Goal: Information Seeking & Learning: Learn about a topic

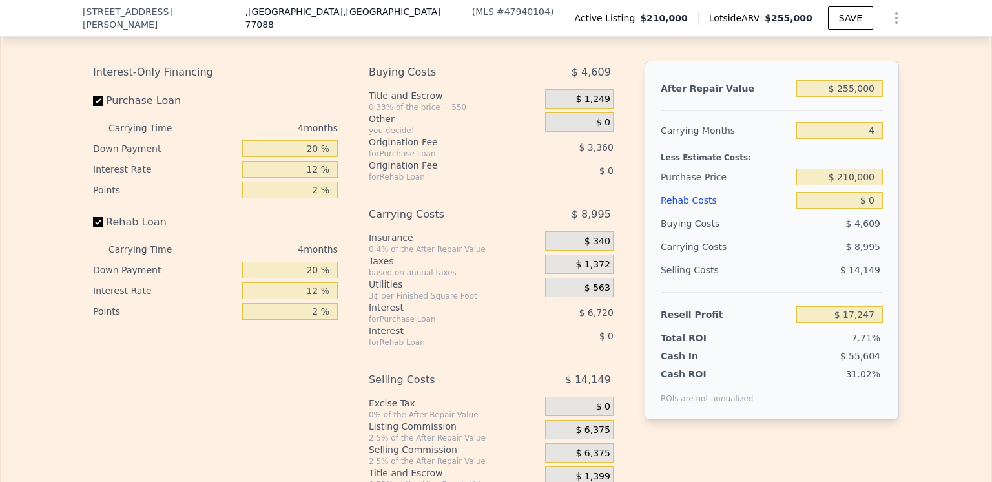
scroll to position [1997, 0]
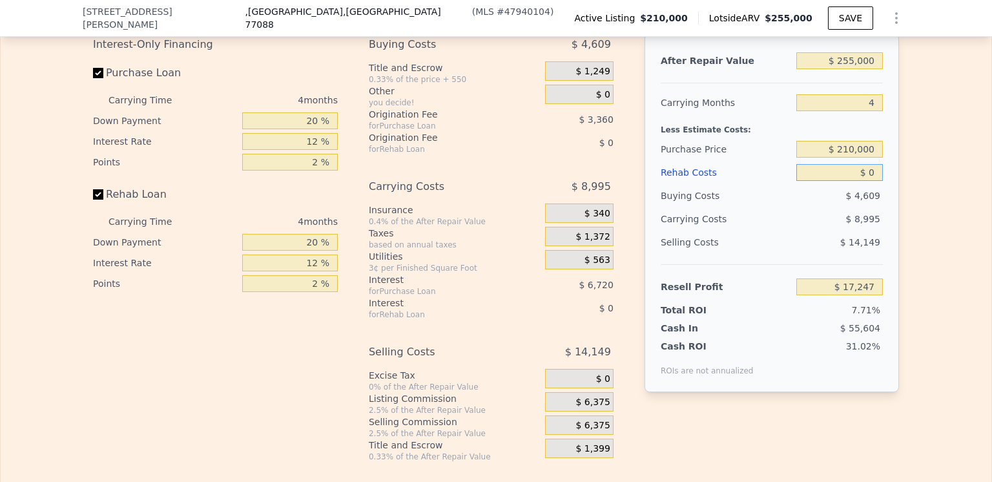
click at [873, 181] on input "$ 0" at bounding box center [839, 172] width 87 height 17
type input "$ 1"
type input "$ 17,246"
type input "$ 13"
type input "$ 17,234"
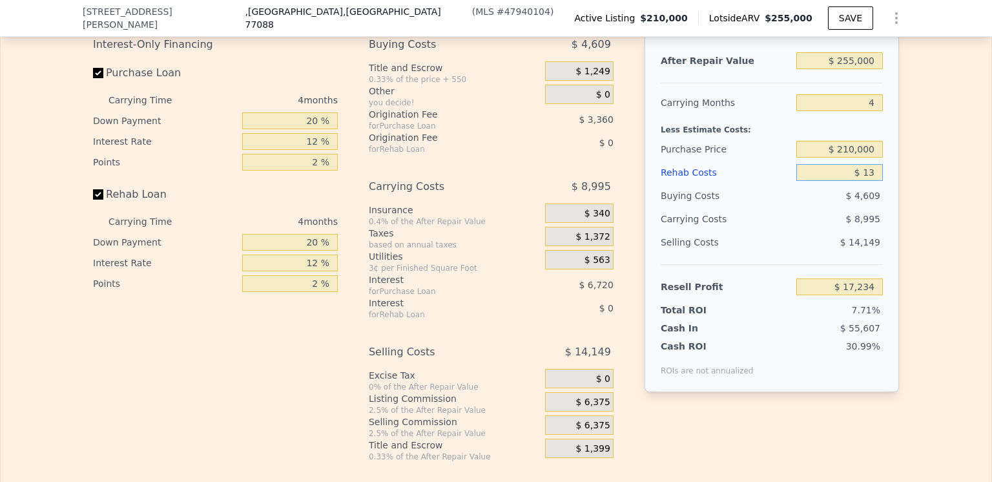
type input "$ 130"
type input "$ 17,111"
type input "$ 1,300"
type input "$ 15,886"
type input "$ 130,000"
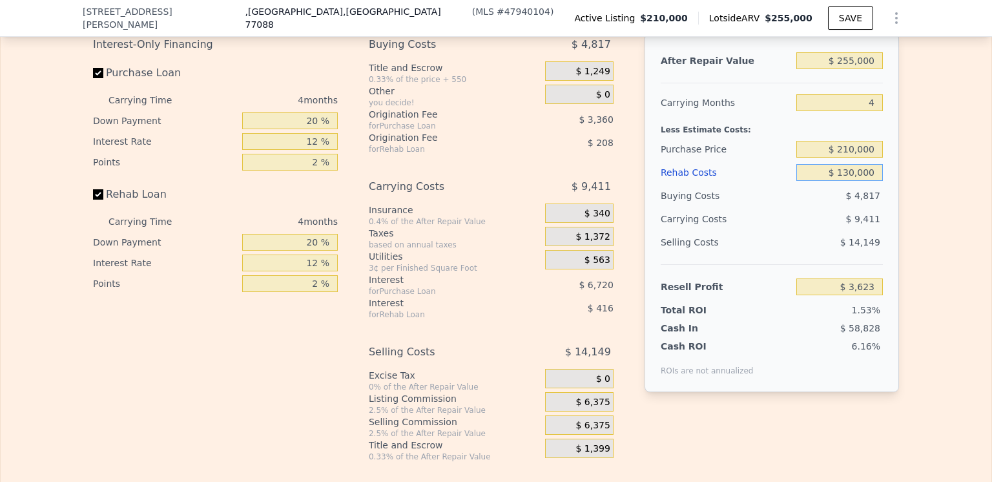
type input "-$ 118,993"
type input "$ 130,000"
click at [852, 158] on input "$ 210,000" at bounding box center [839, 149] width 87 height 17
click at [870, 158] on input "$ 175,000,000" at bounding box center [839, 149] width 87 height 17
type input "$ 175,000"
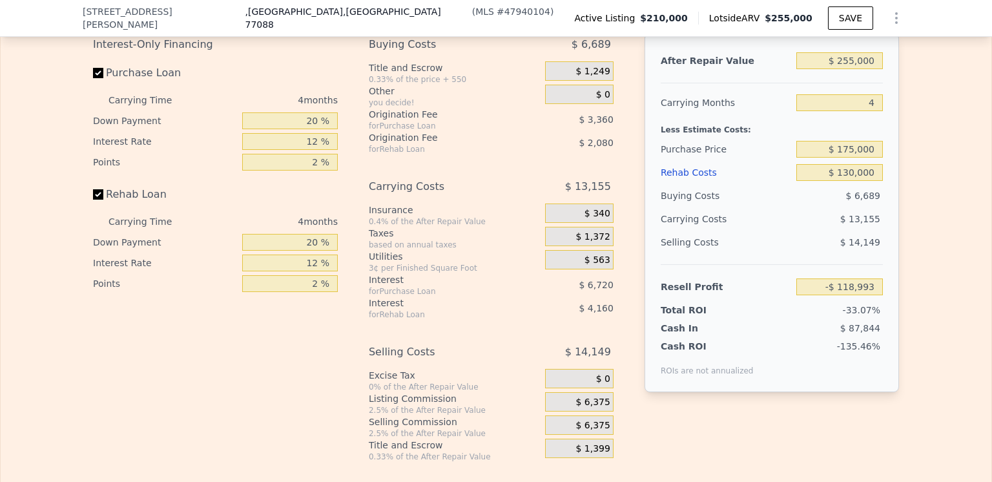
click at [778, 207] on div "Buying Costs" at bounding box center [726, 195] width 130 height 23
type input "-$ 82,197"
click at [851, 158] on input "$ 175,000" at bounding box center [839, 149] width 87 height 17
type input "$ 150,000"
click at [793, 231] on div "$ 12,035" at bounding box center [814, 218] width 136 height 23
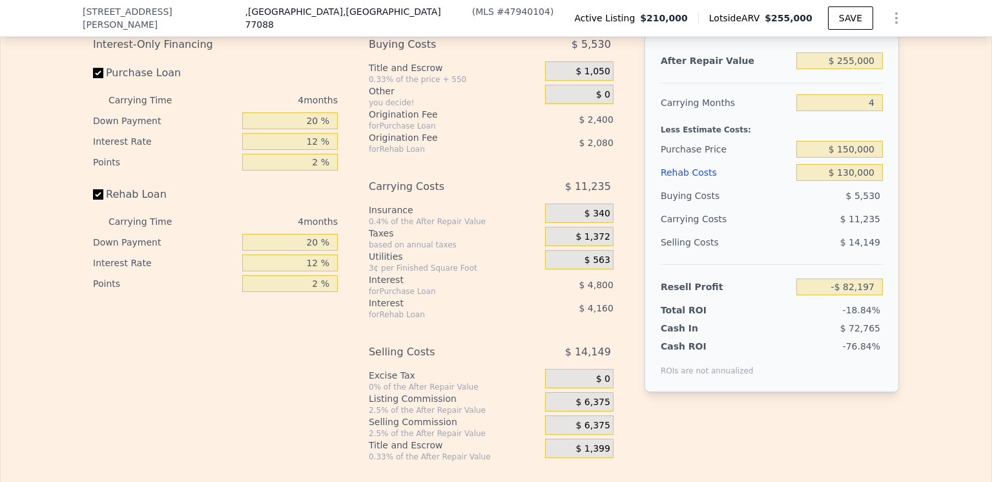
type input "-$ 55,914"
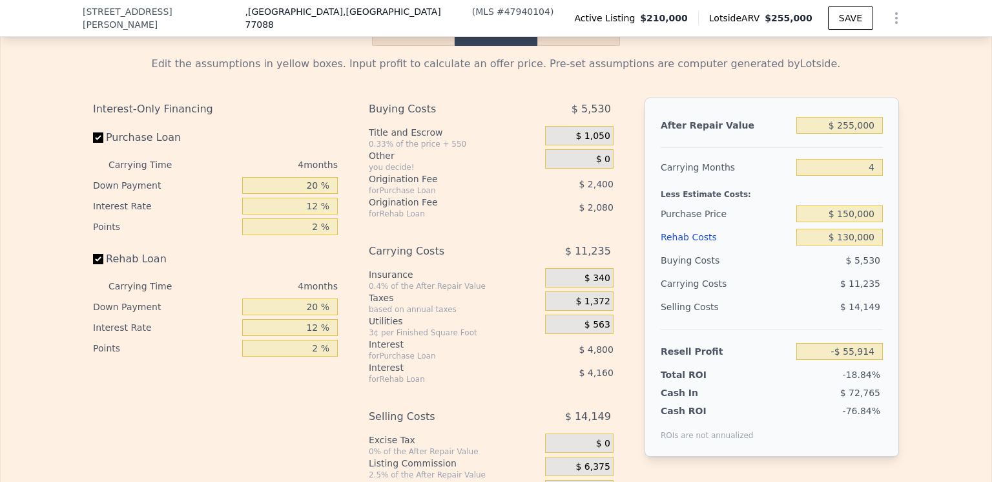
click at [569, 46] on button "Rental" at bounding box center [578, 32] width 83 height 27
select select "30"
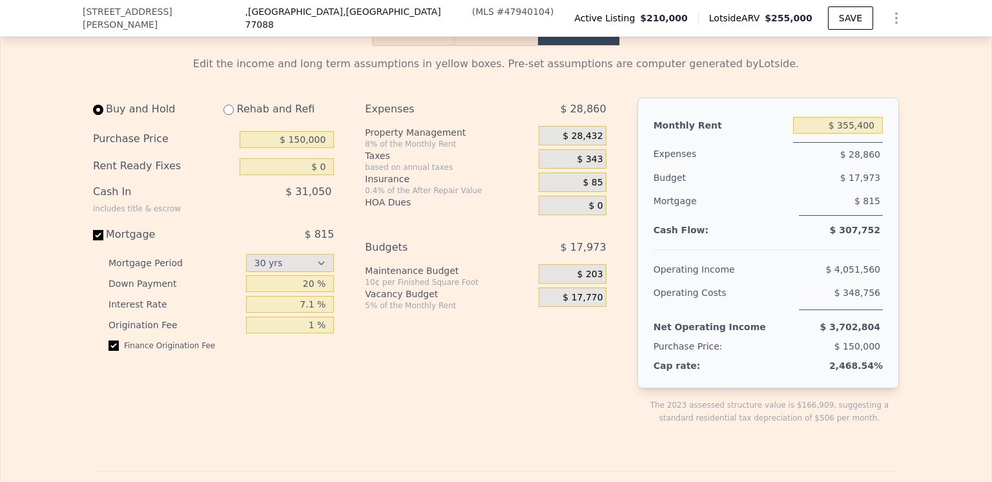
click at [490, 46] on button "Resell" at bounding box center [496, 32] width 82 height 27
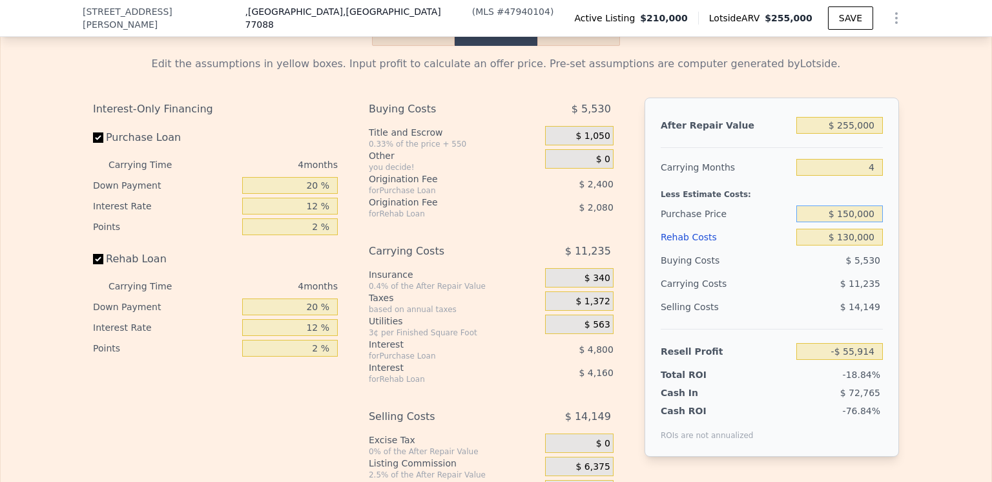
click at [847, 222] on input "$ 150,000" at bounding box center [839, 213] width 87 height 17
click at [852, 222] on input "$ 150,000" at bounding box center [839, 213] width 87 height 17
type input "$ 125,000"
click at [765, 293] on div "$ 11,235" at bounding box center [814, 283] width 136 height 23
type input "-$ 29,630"
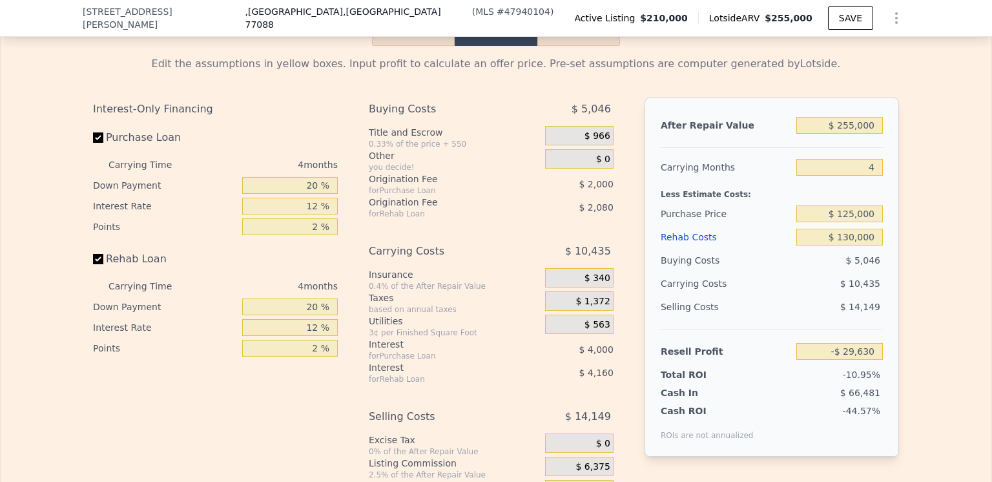
click at [683, 249] on div "Rehab Costs" at bounding box center [726, 236] width 130 height 23
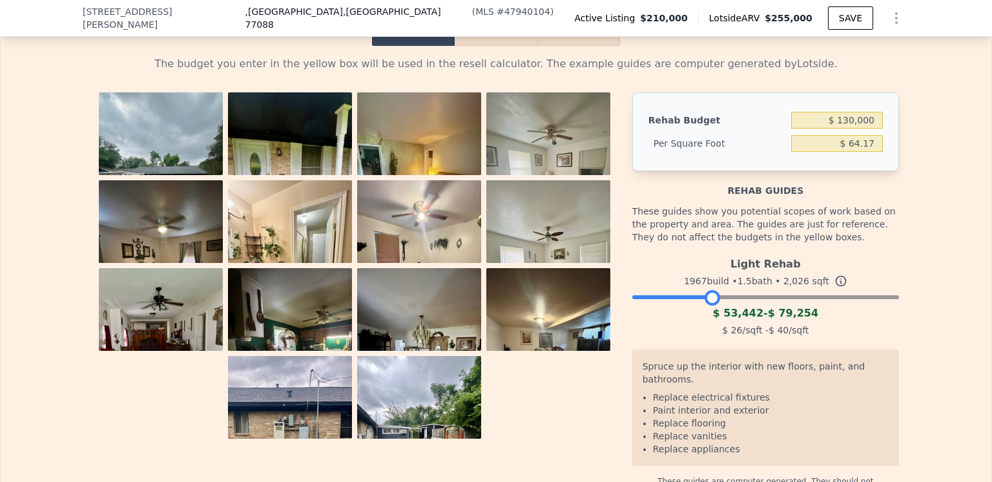
drag, startPoint x: 887, startPoint y: 316, endPoint x: 708, endPoint y: 319, distance: 179.5
click at [708, 305] on div at bounding box center [711, 297] width 15 height 15
drag, startPoint x: 852, startPoint y: 135, endPoint x: 839, endPoint y: 134, distance: 12.9
click at [839, 128] on input "$ 130,000" at bounding box center [837, 120] width 92 height 17
type input "$ 85,000"
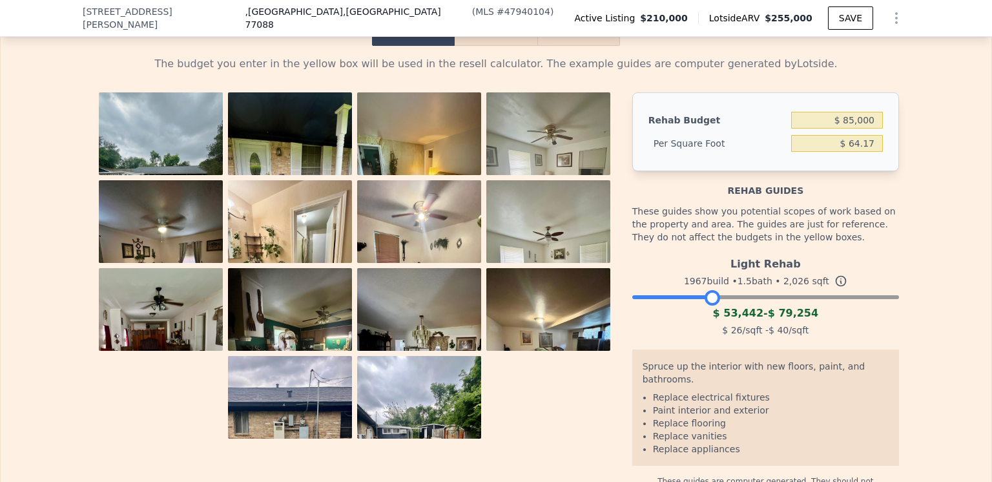
click at [964, 132] on div "The budget you enter in the yellow box will be used in the resell calculator. T…" at bounding box center [496, 271] width 991 height 451
type input "$ 41.95"
click at [491, 46] on button "Resell" at bounding box center [496, 32] width 82 height 27
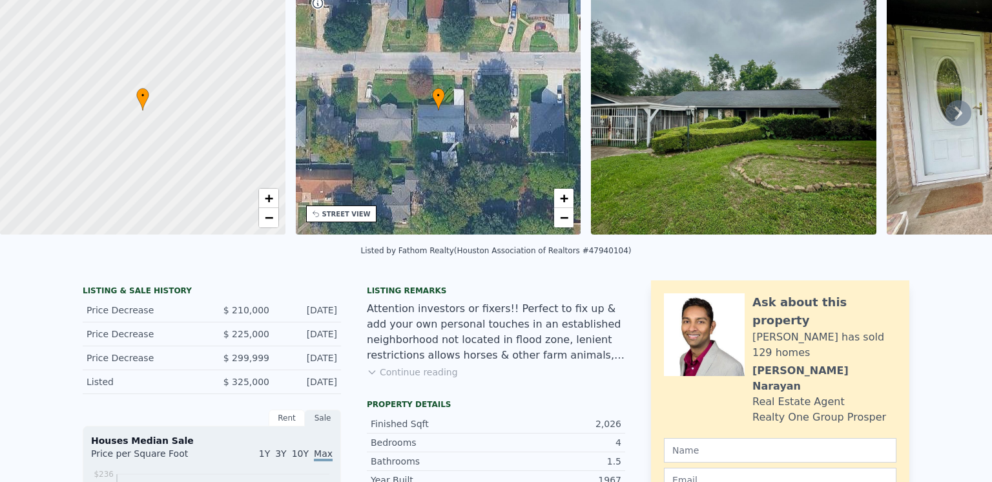
scroll to position [5, 0]
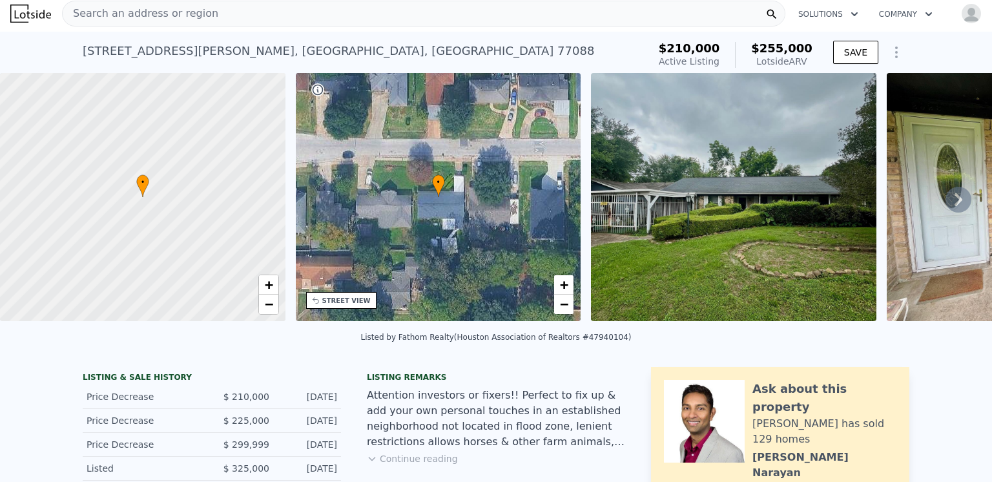
click at [121, 12] on span "Search an address or region" at bounding box center [141, 13] width 156 height 15
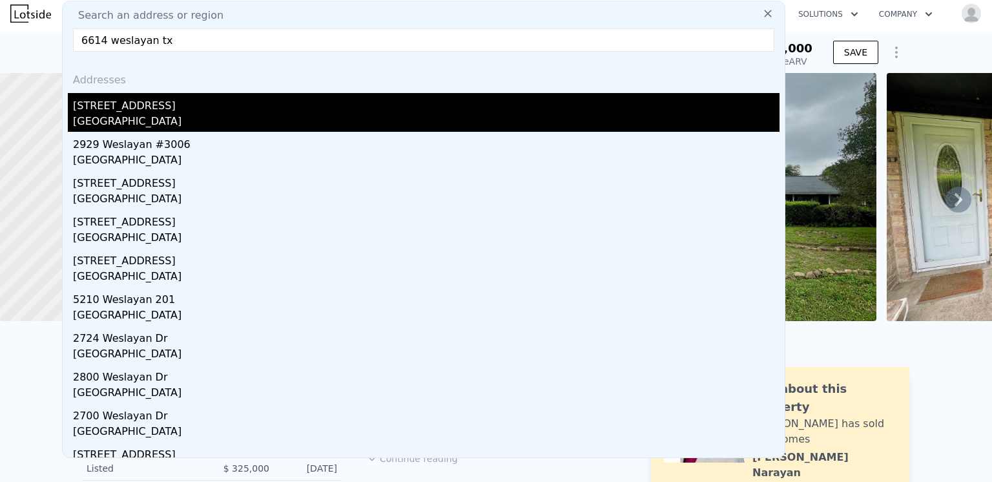
type input "6614 weslayan tx"
click at [124, 109] on div "[STREET_ADDRESS]" at bounding box center [426, 103] width 706 height 21
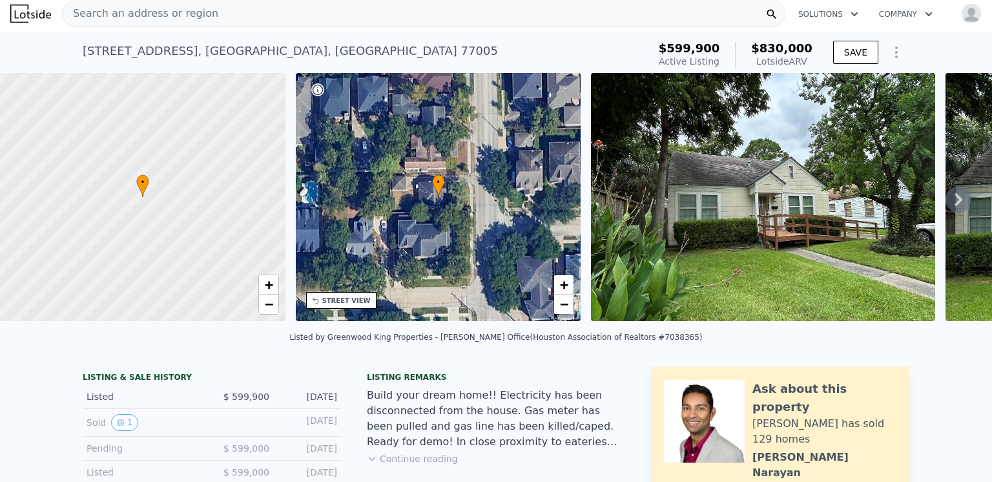
click at [954, 205] on icon at bounding box center [958, 199] width 8 height 13
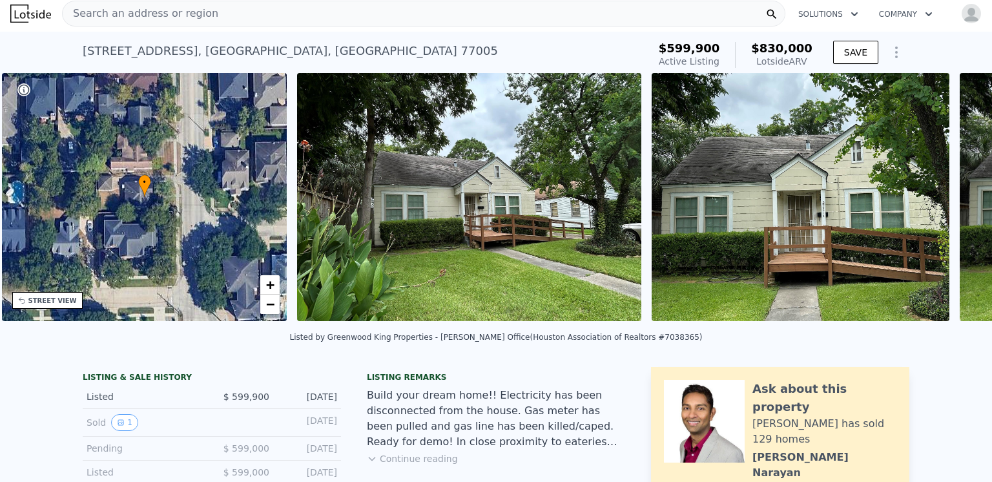
scroll to position [0, 300]
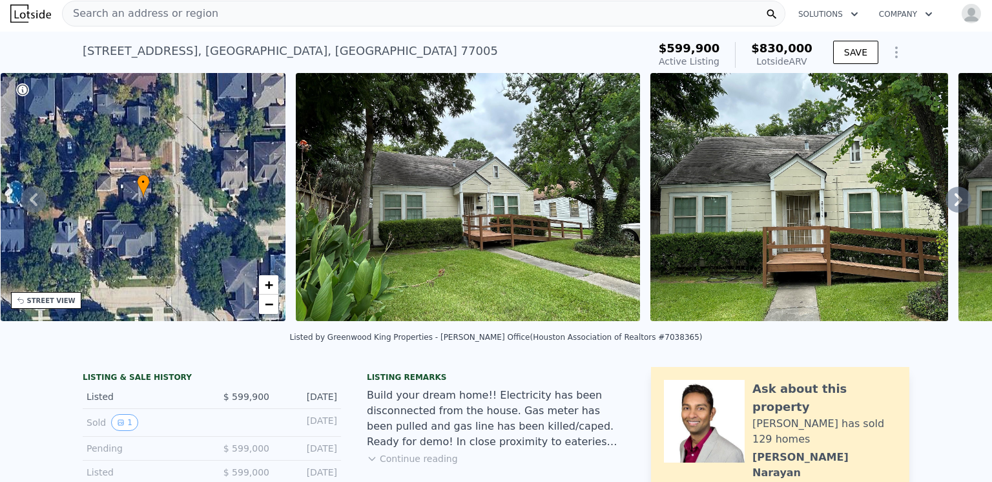
click at [946, 205] on icon at bounding box center [958, 200] width 26 height 26
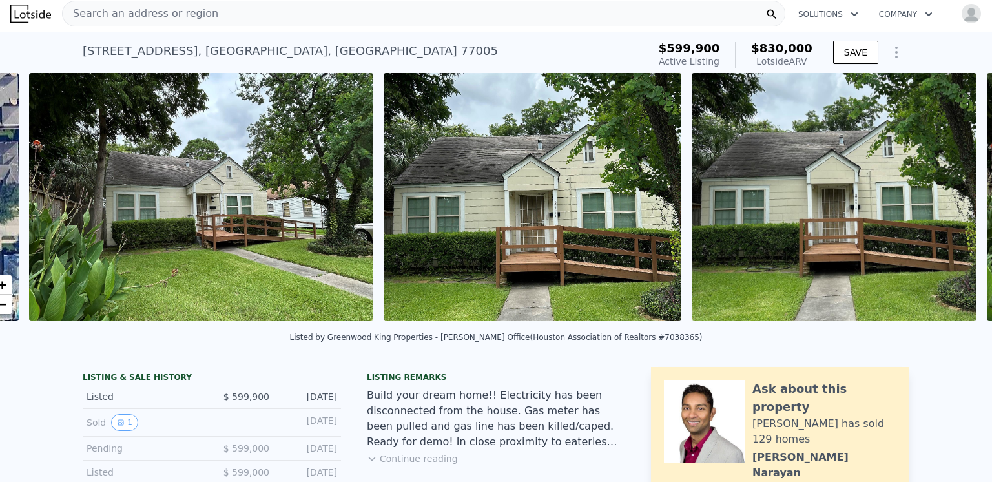
scroll to position [0, 591]
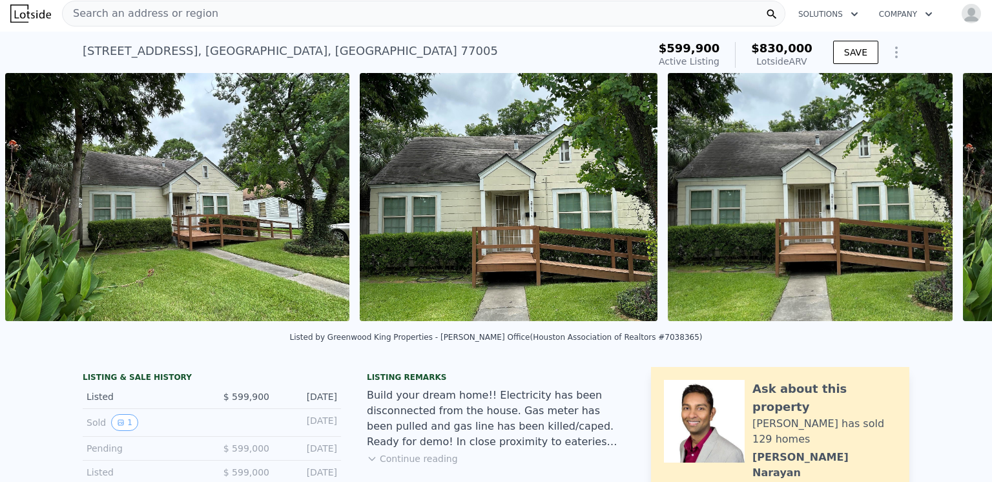
click at [946, 205] on div "• + − • + − STREET VIEW Loading... SATELLITE VIEW" at bounding box center [496, 199] width 992 height 252
click at [946, 201] on icon at bounding box center [958, 200] width 26 height 26
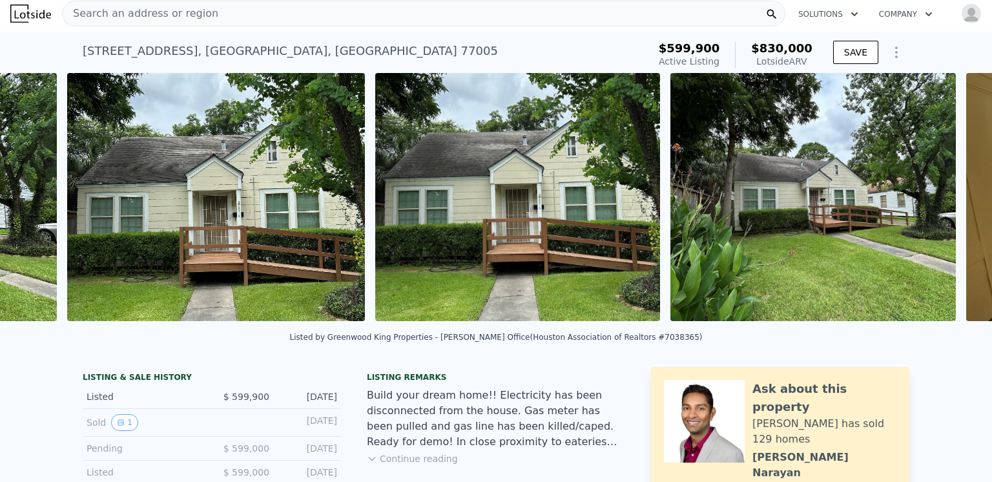
scroll to position [0, 945]
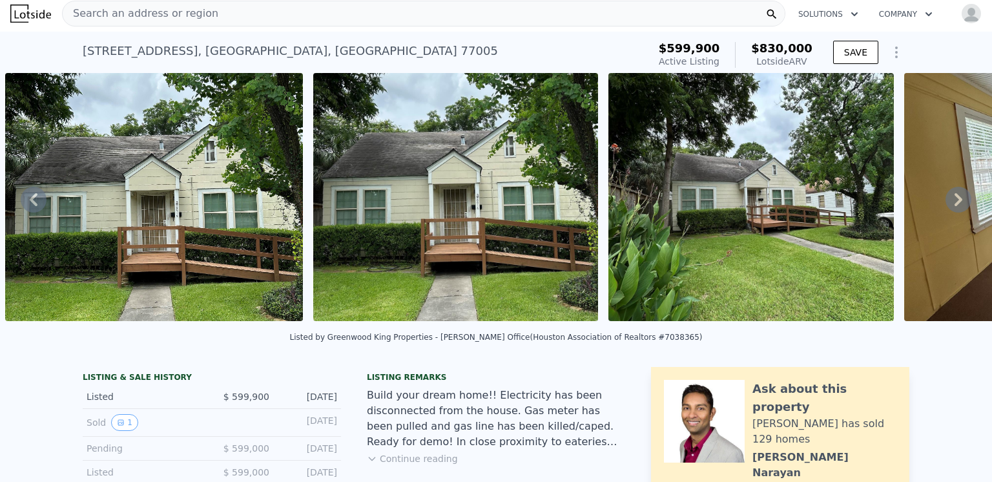
click at [946, 201] on icon at bounding box center [958, 200] width 26 height 26
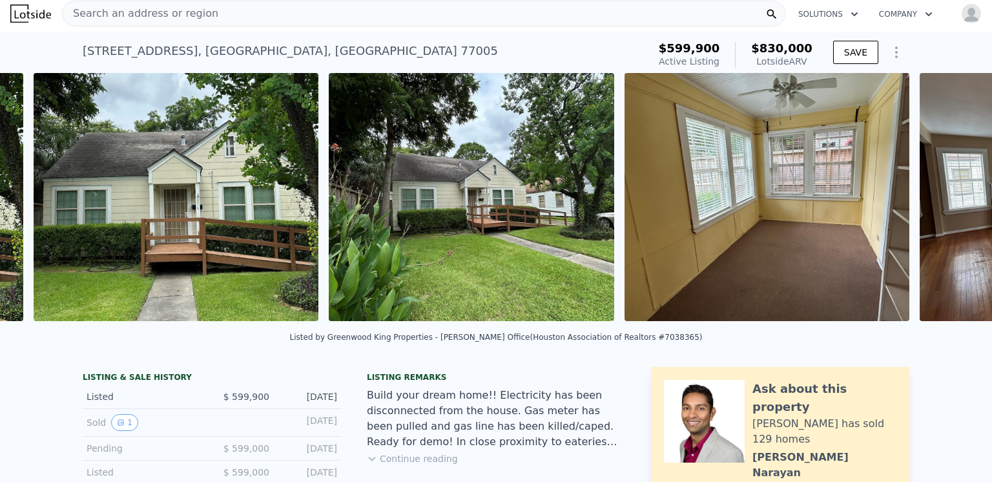
scroll to position [0, 1253]
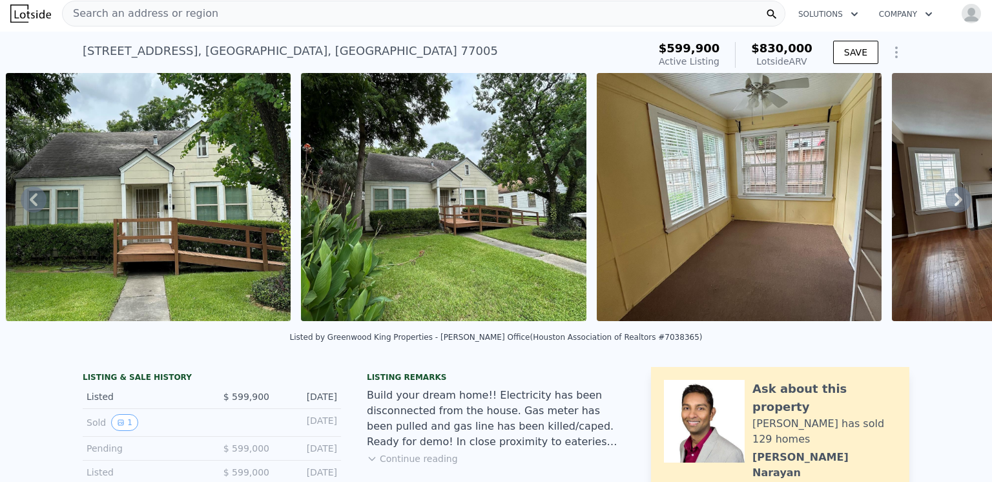
click at [946, 201] on icon at bounding box center [958, 200] width 26 height 26
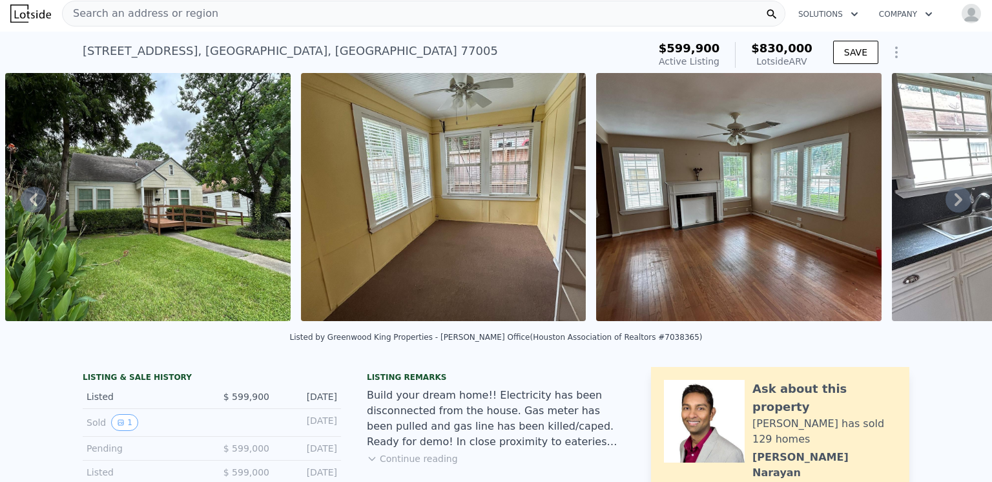
click at [946, 201] on icon at bounding box center [958, 200] width 26 height 26
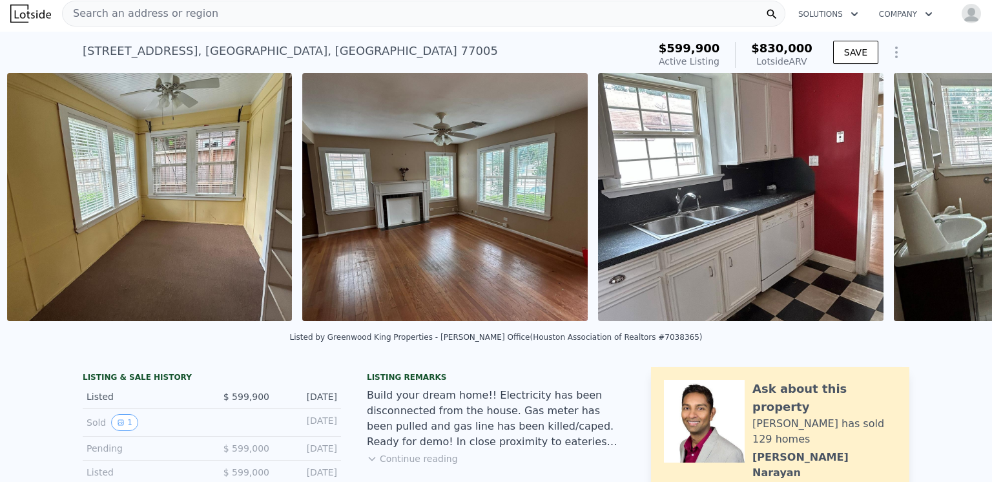
scroll to position [0, 1844]
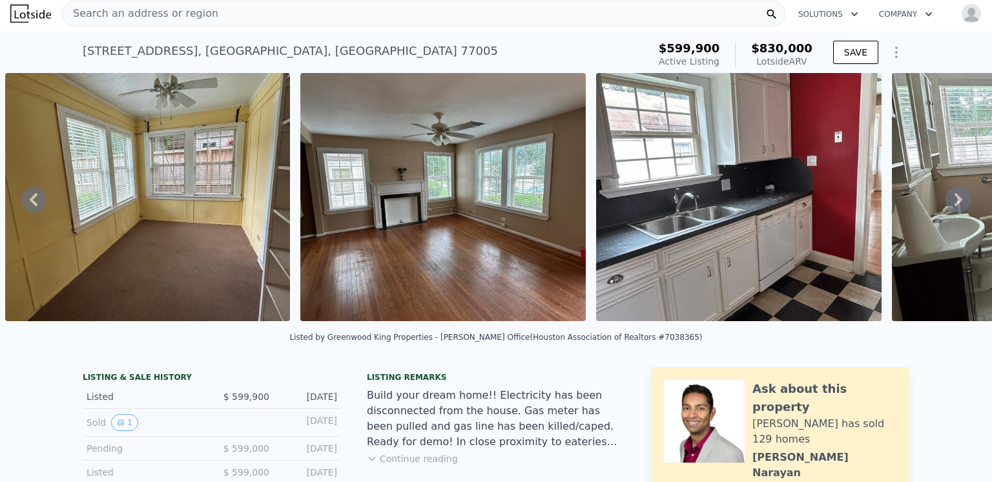
click at [946, 201] on icon at bounding box center [958, 200] width 26 height 26
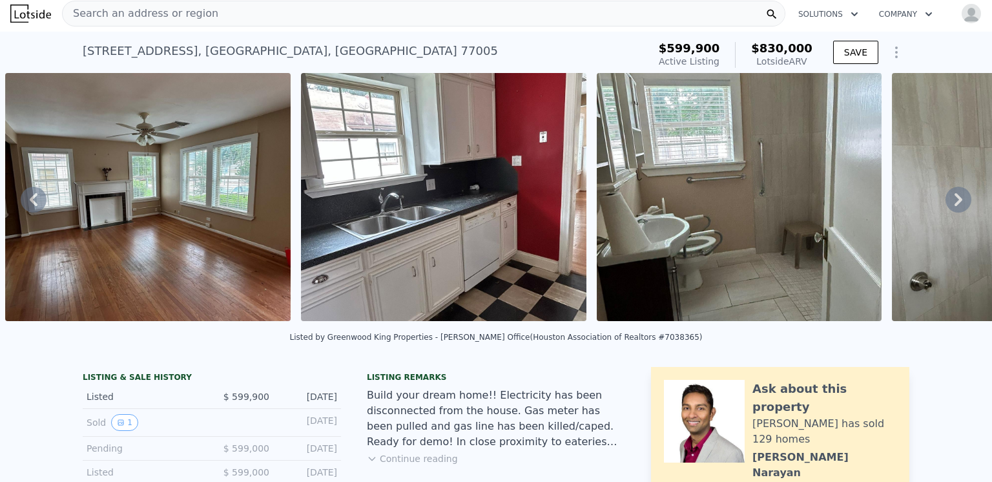
click at [946, 201] on icon at bounding box center [958, 200] width 26 height 26
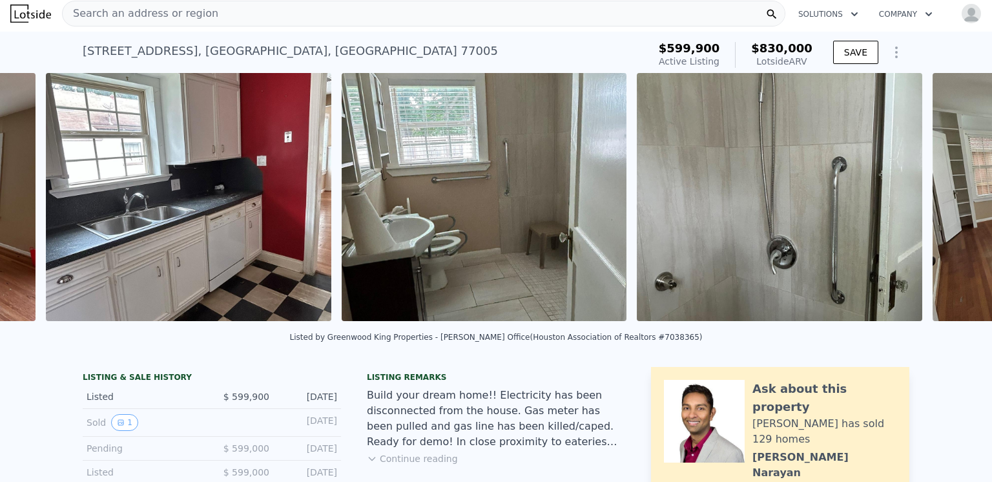
scroll to position [0, 2435]
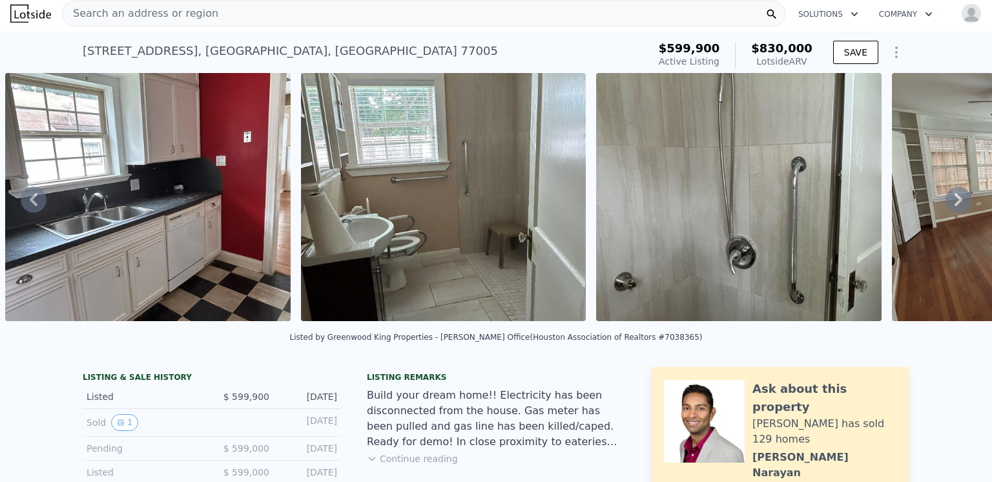
click at [946, 201] on icon at bounding box center [958, 200] width 26 height 26
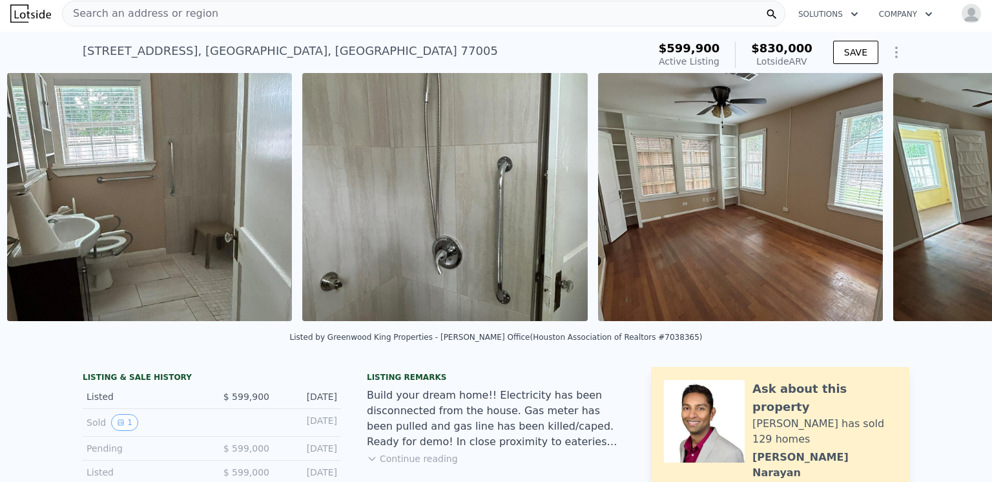
scroll to position [0, 2730]
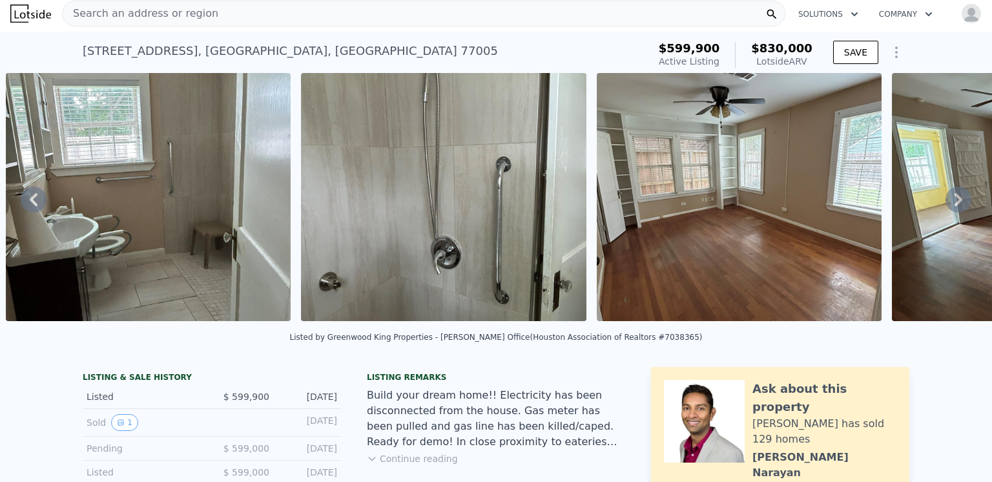
click at [946, 201] on icon at bounding box center [958, 200] width 26 height 26
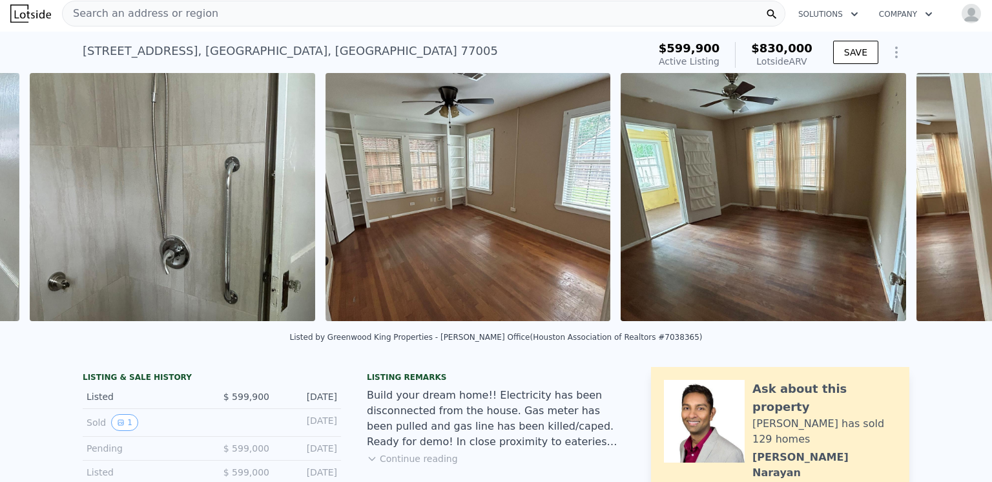
scroll to position [0, 3026]
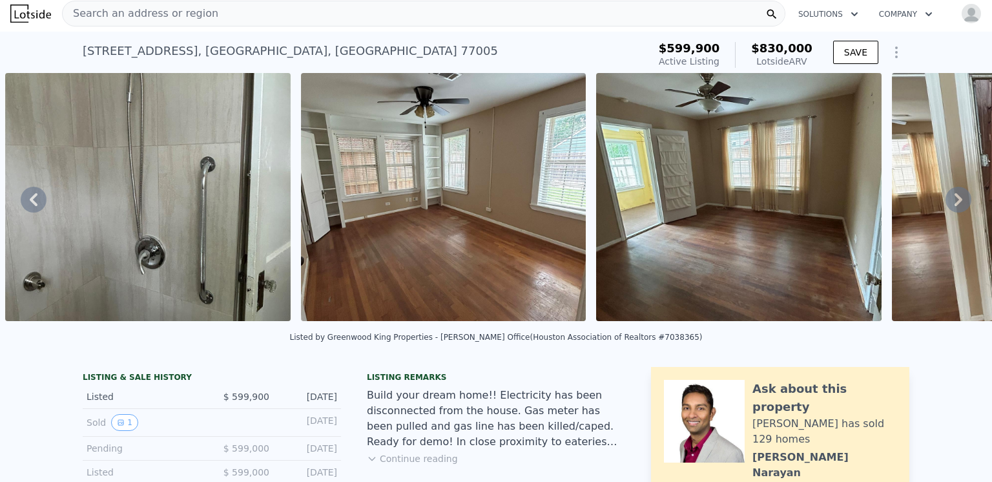
click at [946, 201] on icon at bounding box center [958, 200] width 26 height 26
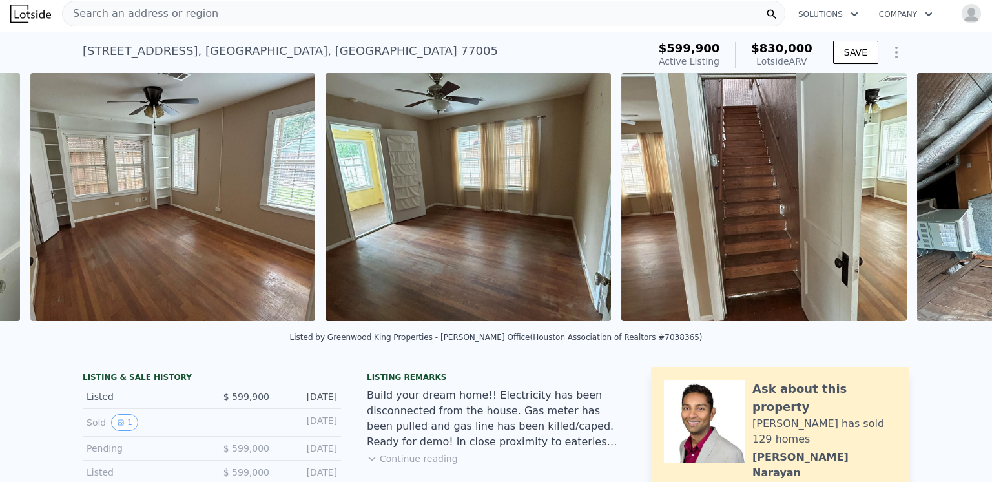
scroll to position [0, 3321]
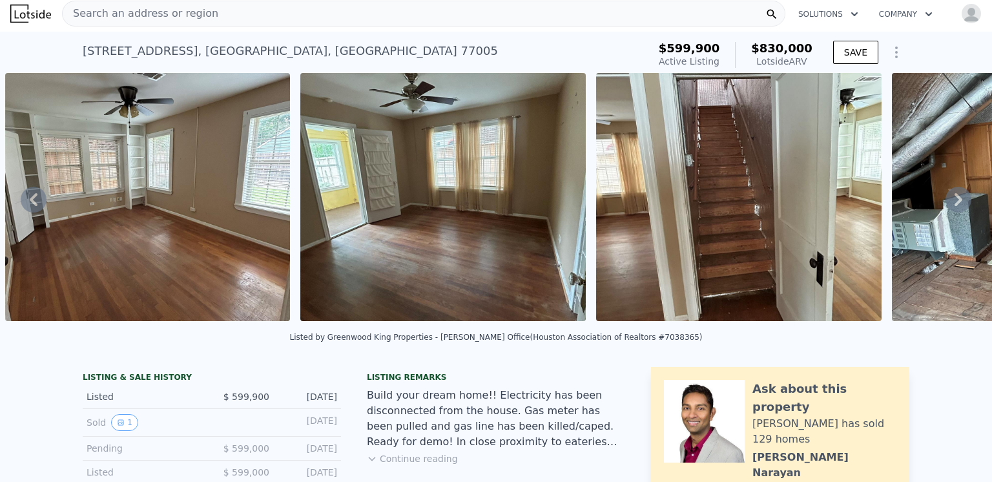
click at [946, 201] on icon at bounding box center [958, 200] width 26 height 26
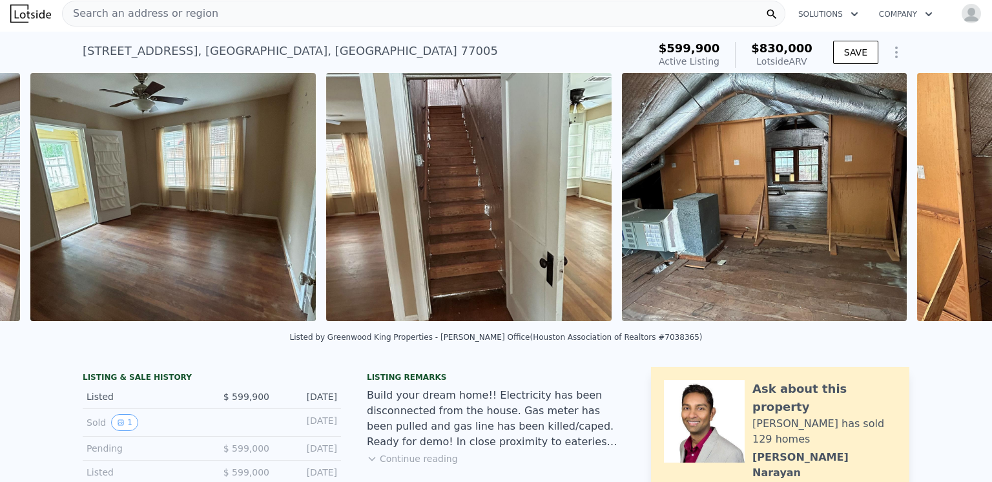
scroll to position [0, 3617]
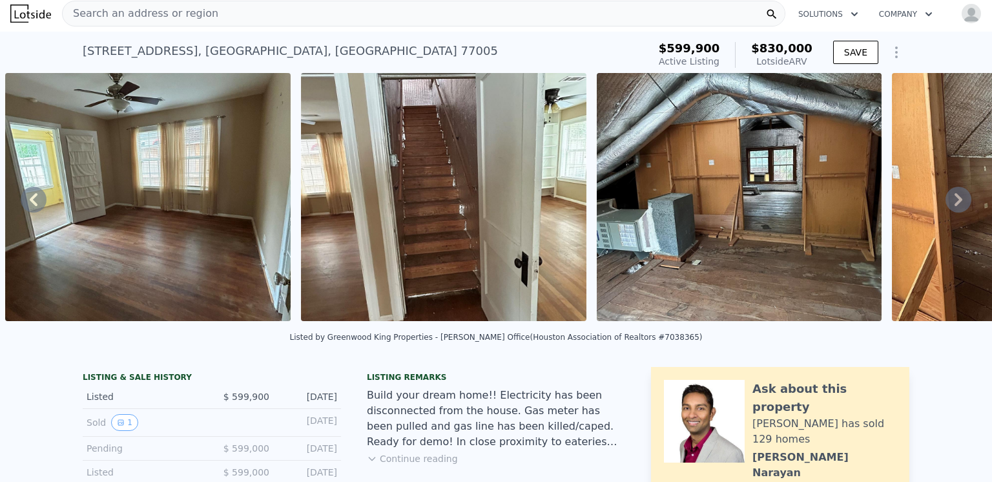
click at [946, 202] on icon at bounding box center [958, 200] width 26 height 26
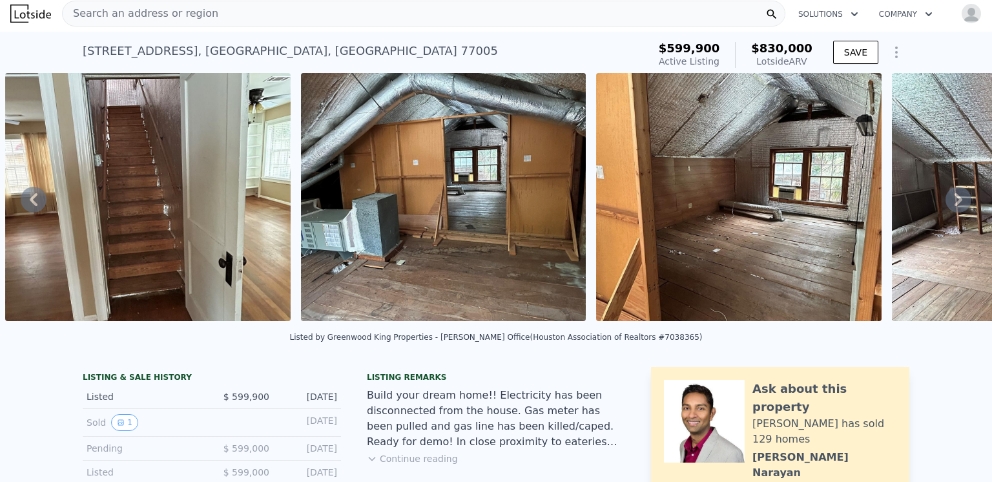
click at [946, 202] on icon at bounding box center [958, 200] width 26 height 26
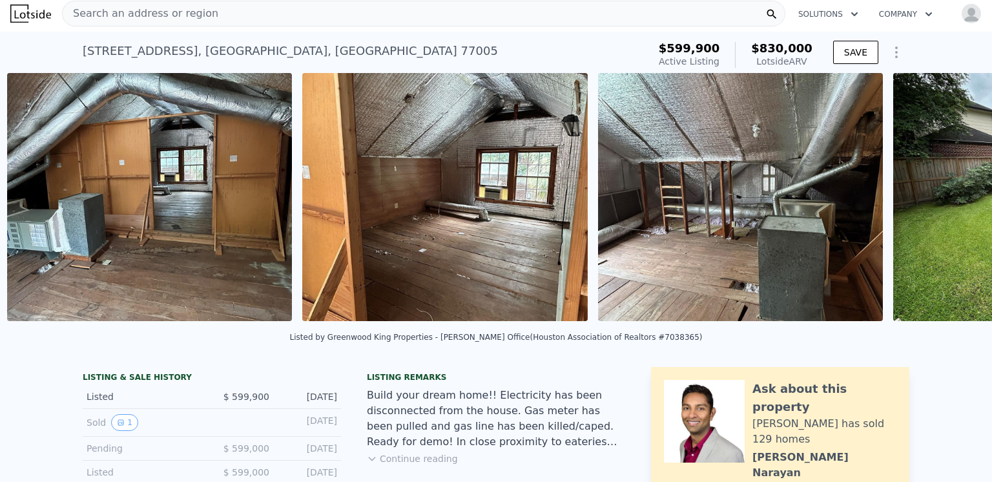
scroll to position [0, 4207]
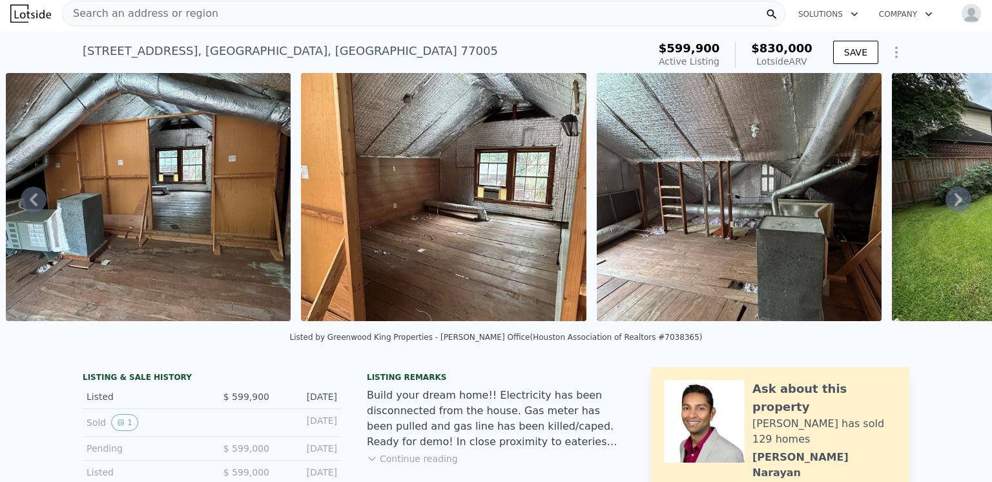
click at [946, 202] on icon at bounding box center [958, 200] width 26 height 26
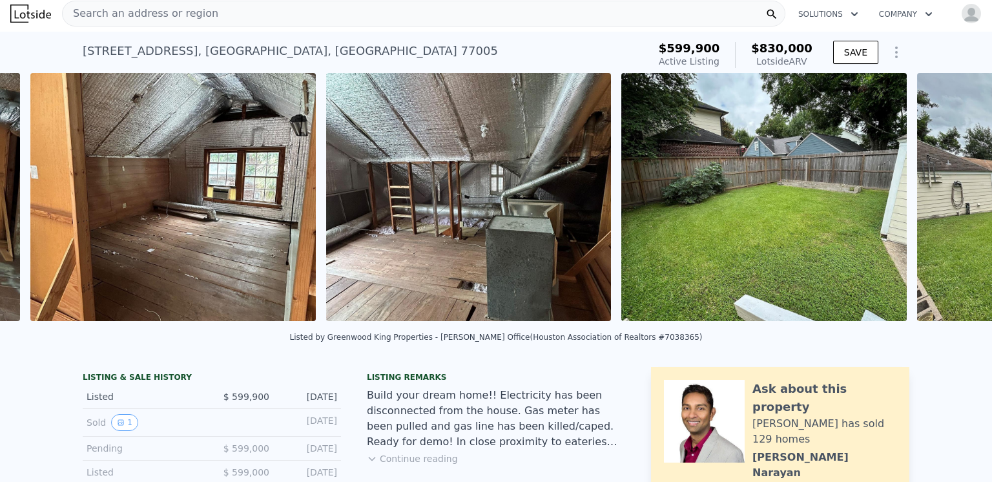
scroll to position [0, 4503]
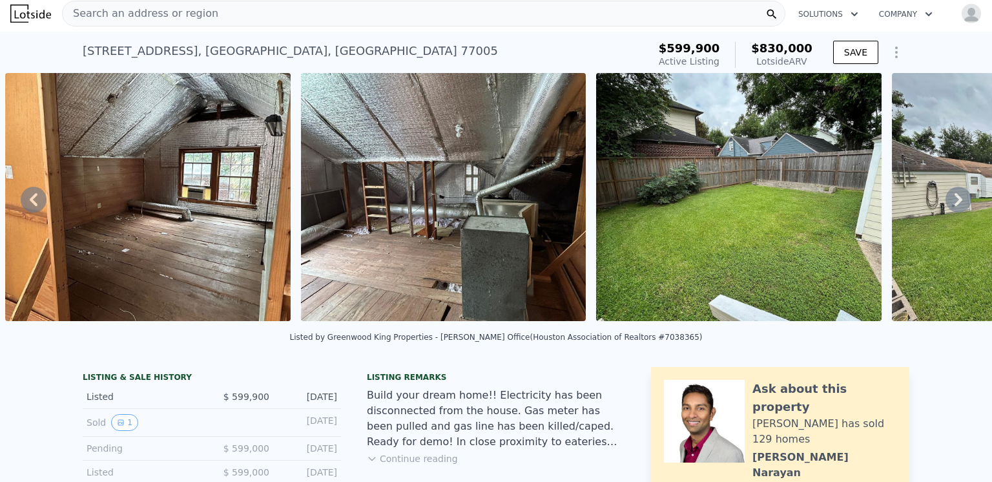
click at [946, 202] on icon at bounding box center [958, 200] width 26 height 26
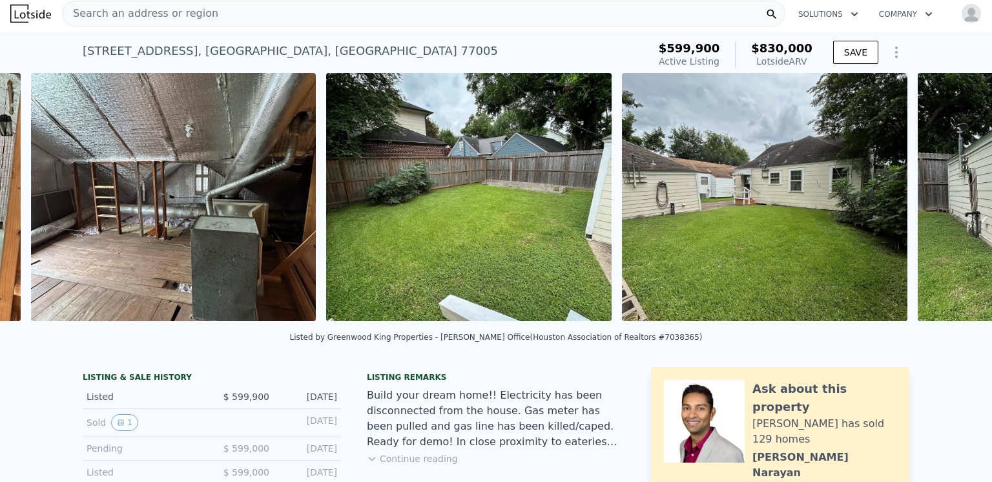
scroll to position [0, 4799]
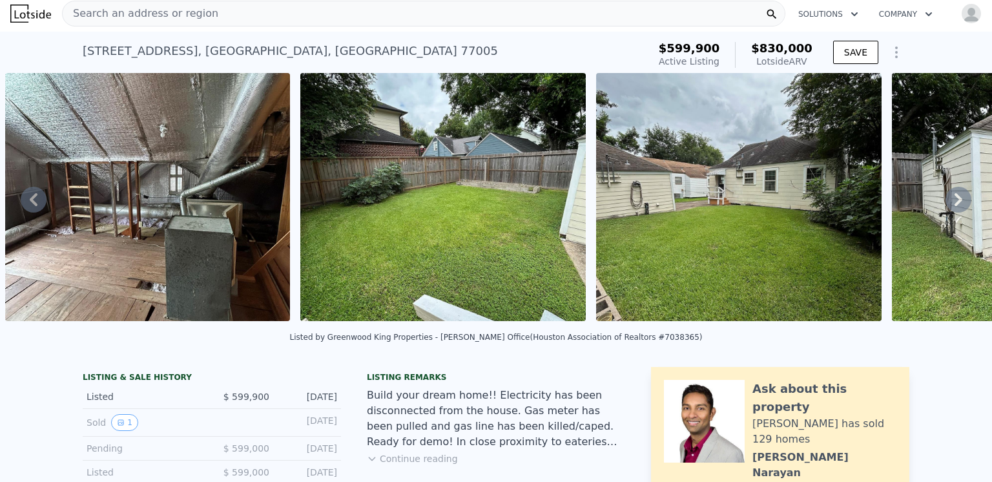
click at [946, 202] on icon at bounding box center [958, 200] width 26 height 26
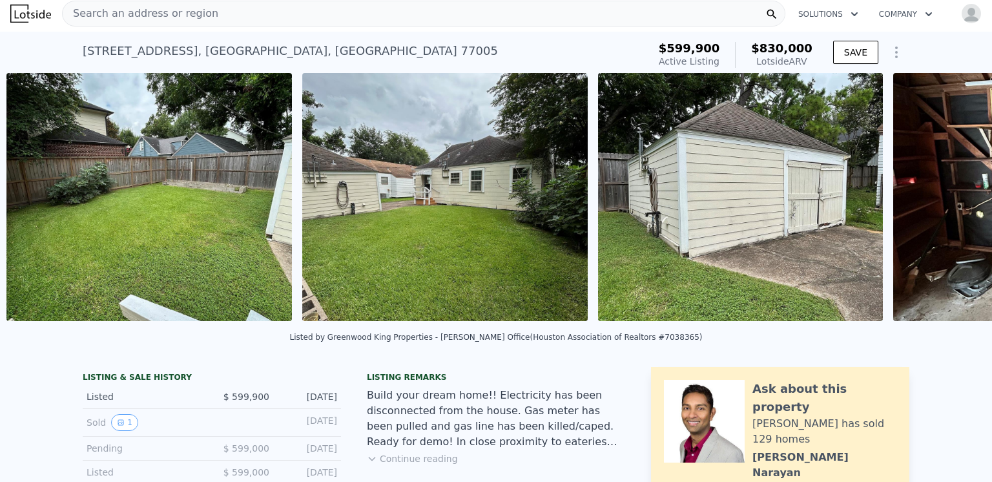
scroll to position [0, 5094]
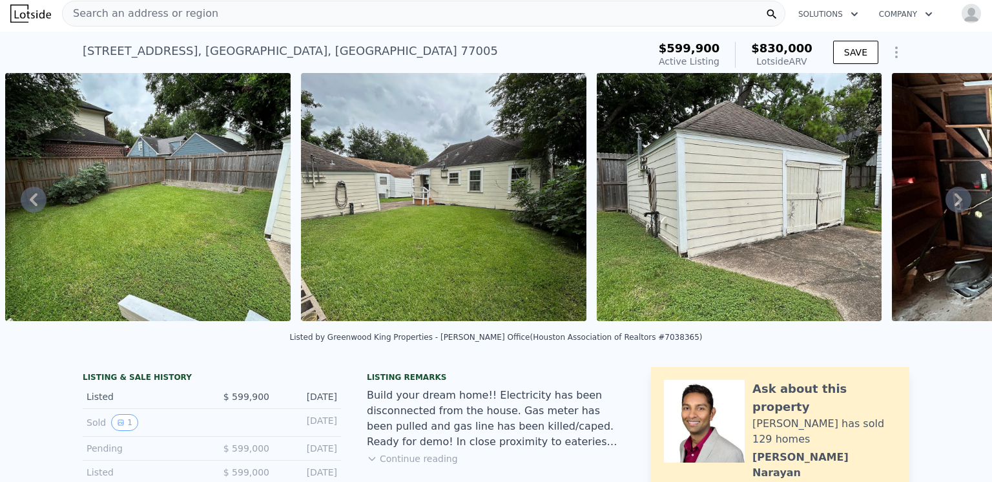
click at [946, 202] on icon at bounding box center [958, 200] width 26 height 26
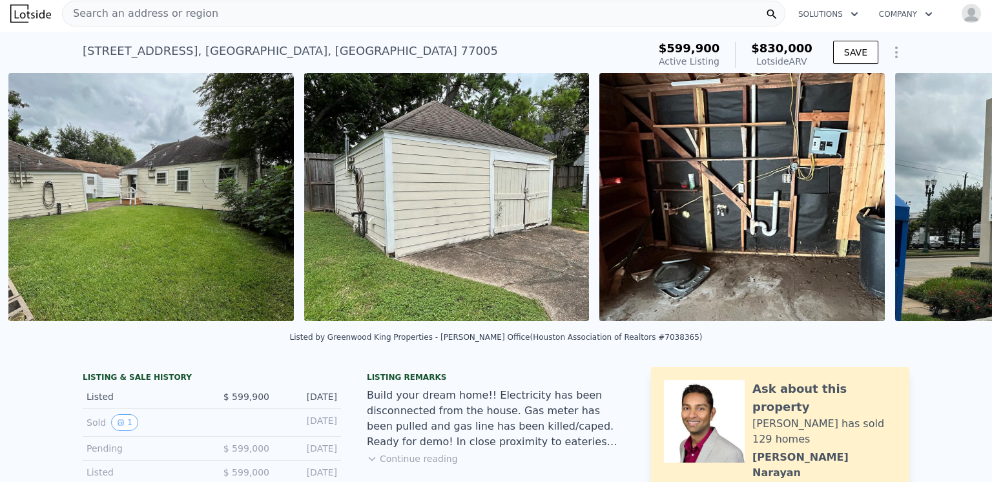
scroll to position [0, 5390]
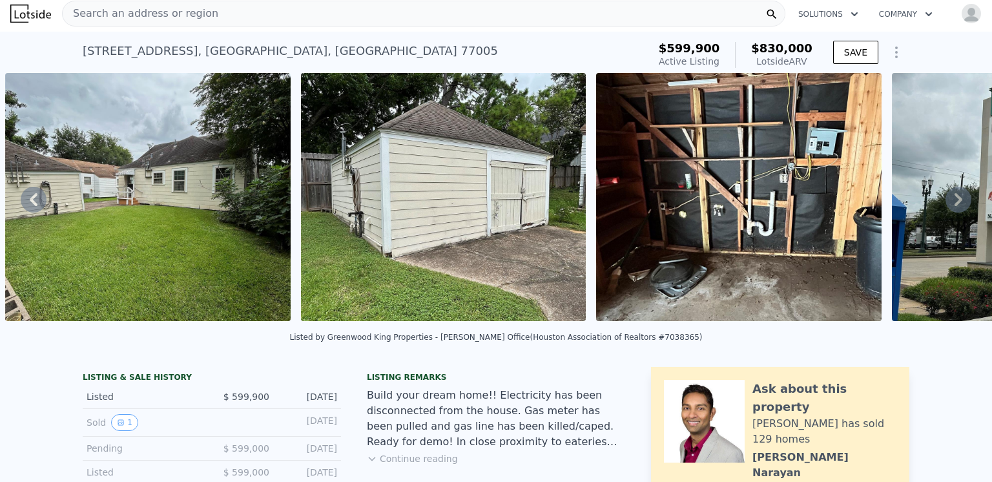
click at [948, 203] on icon at bounding box center [958, 200] width 26 height 26
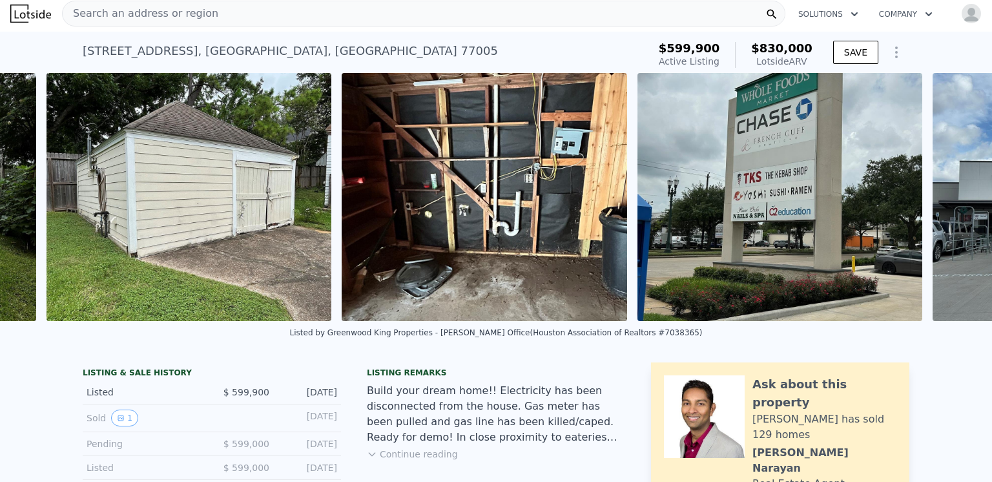
scroll to position [0, 5685]
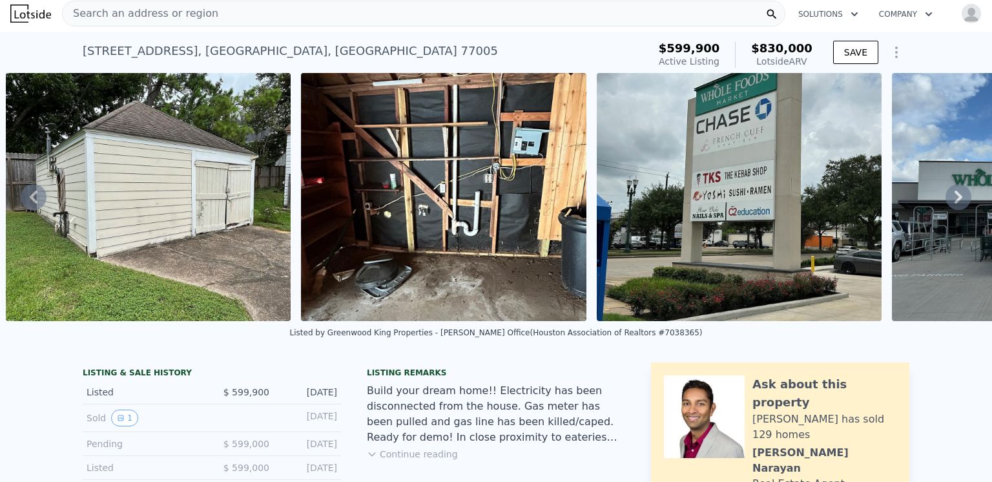
click at [954, 203] on icon at bounding box center [958, 196] width 8 height 13
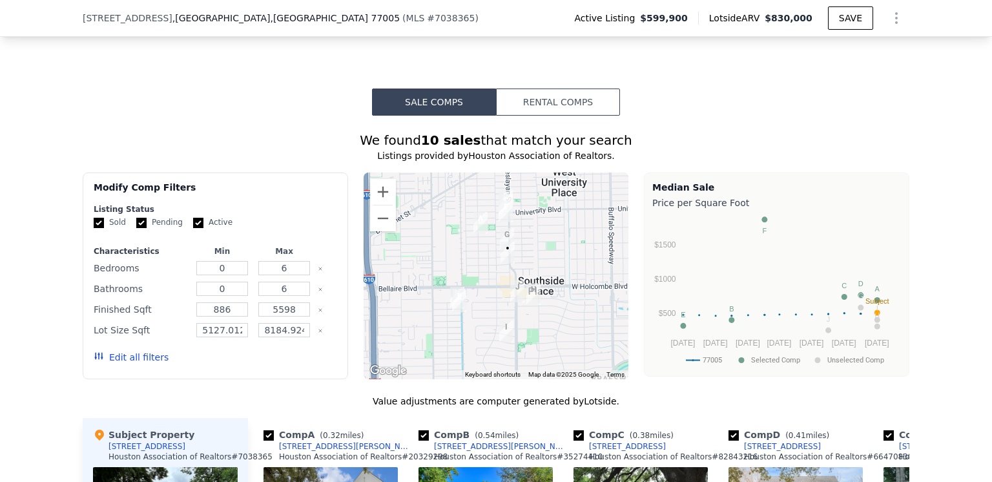
scroll to position [904, 0]
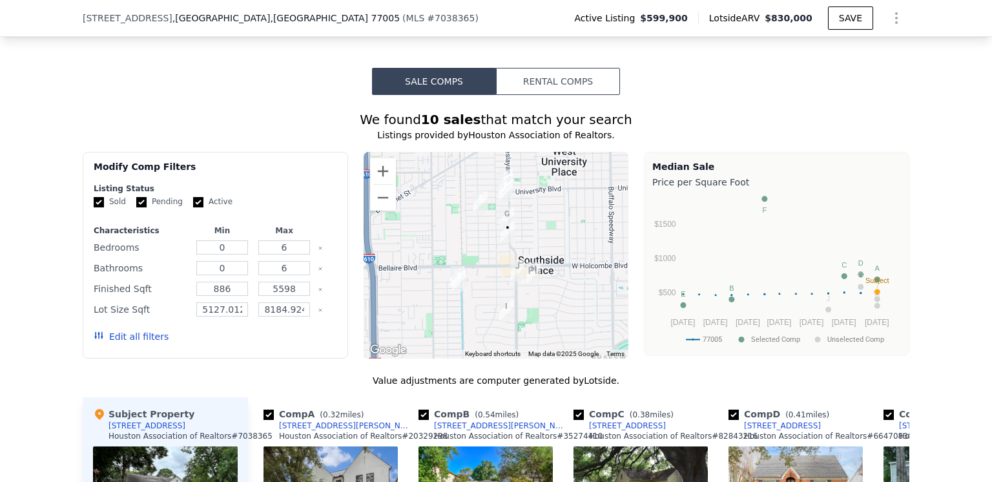
click at [193, 207] on input "Active" at bounding box center [198, 202] width 10 height 10
checkbox input "false"
click at [136, 207] on input "Pending" at bounding box center [141, 202] width 10 height 10
checkbox input "false"
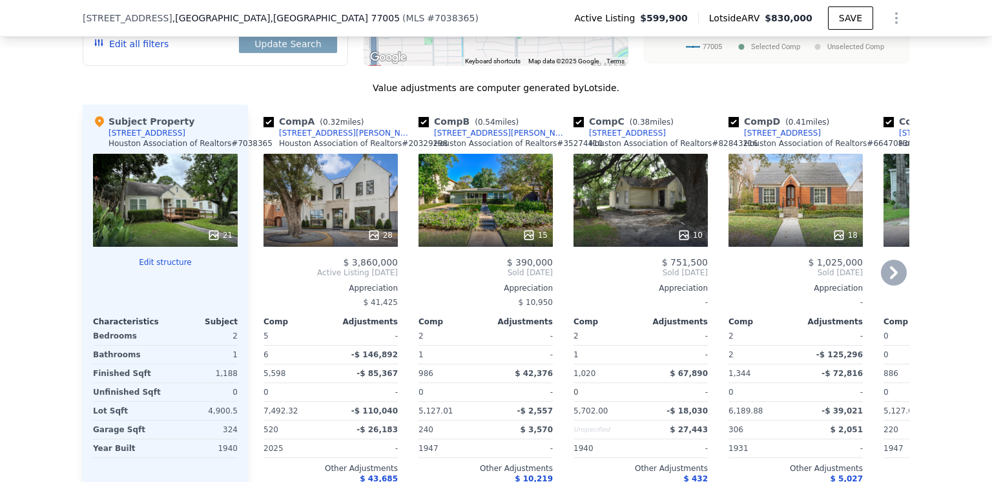
scroll to position [1227, 0]
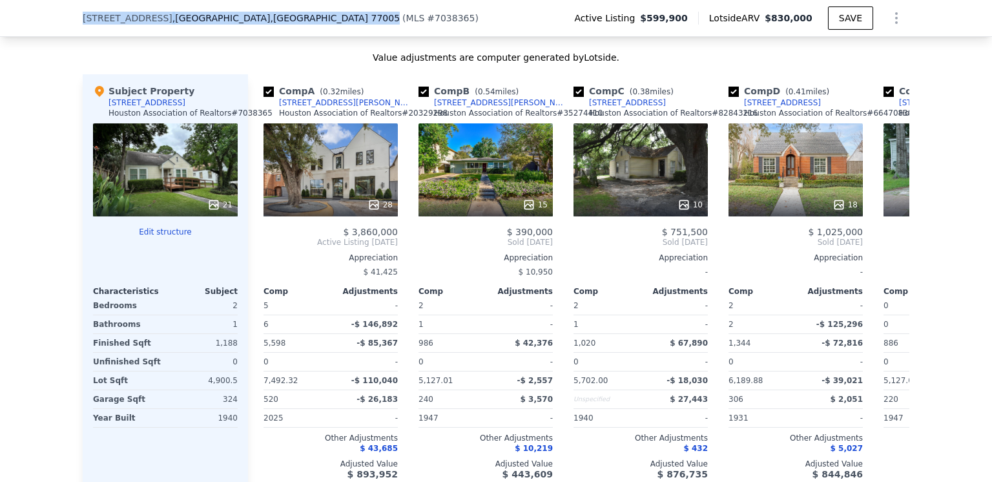
drag, startPoint x: 67, startPoint y: 18, endPoint x: 282, endPoint y: 23, distance: 215.1
click at [282, 23] on div "[STREET_ADDRESS] ( MLS # 7038365 ) Active Listing $599,900 Lotside ARV $830,000…" at bounding box center [496, 18] width 992 height 37
copy div "[STREET_ADDRESS]"
click at [263, 97] on input "checkbox" at bounding box center [268, 92] width 10 height 10
checkbox input "false"
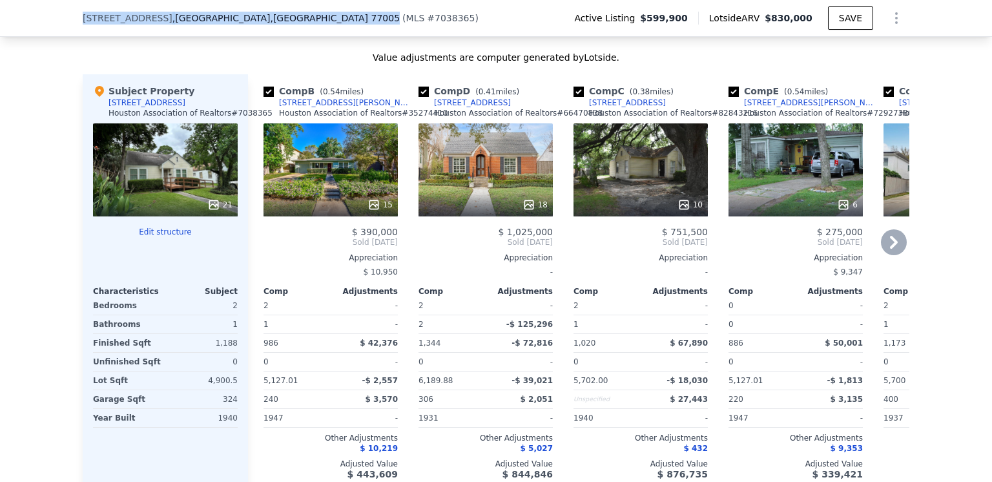
click at [418, 97] on input "checkbox" at bounding box center [423, 92] width 10 height 10
checkbox input "false"
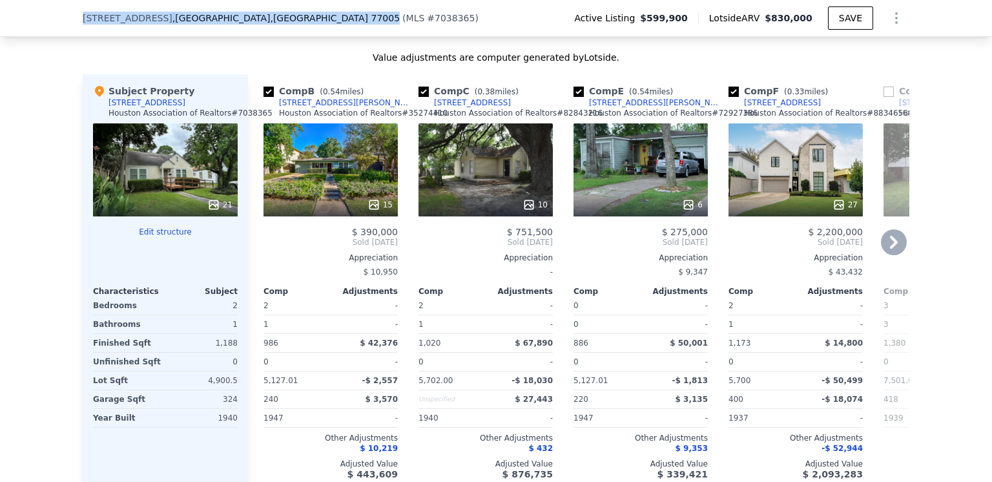
click at [728, 97] on input "checkbox" at bounding box center [733, 92] width 10 height 10
checkbox input "false"
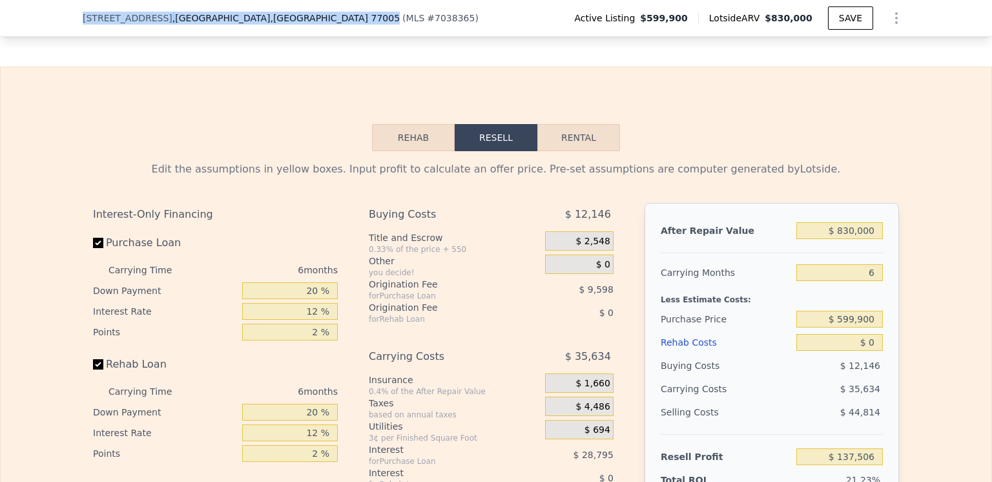
scroll to position [1873, 0]
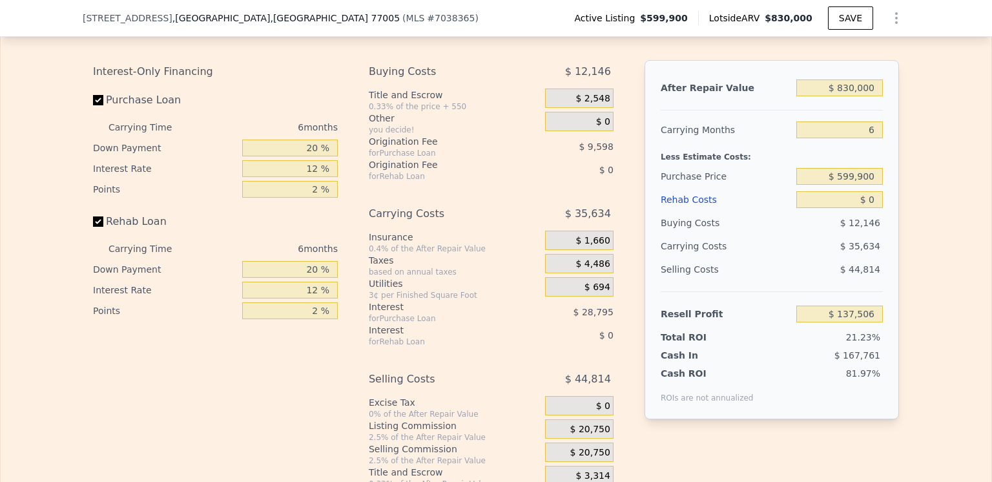
click at [691, 211] on div "Rehab Costs" at bounding box center [726, 199] width 130 height 23
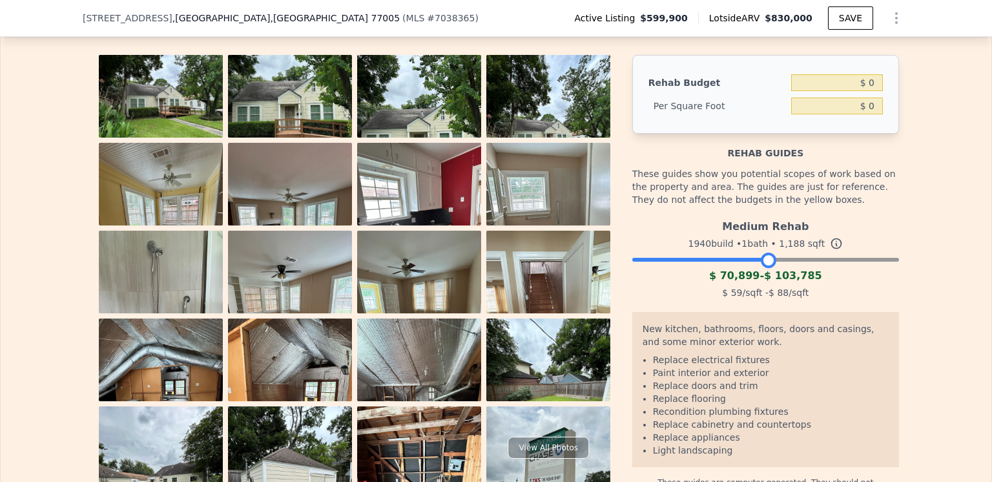
drag, startPoint x: 883, startPoint y: 285, endPoint x: 760, endPoint y: 293, distance: 123.6
click at [761, 268] on div at bounding box center [768, 259] width 15 height 15
click at [865, 91] on input "$ 0" at bounding box center [837, 82] width 92 height 17
type input "$ 100"
click at [956, 119] on div "The budget you enter in the yellow box will be used in the resell calculator. T…" at bounding box center [496, 252] width 991 height 489
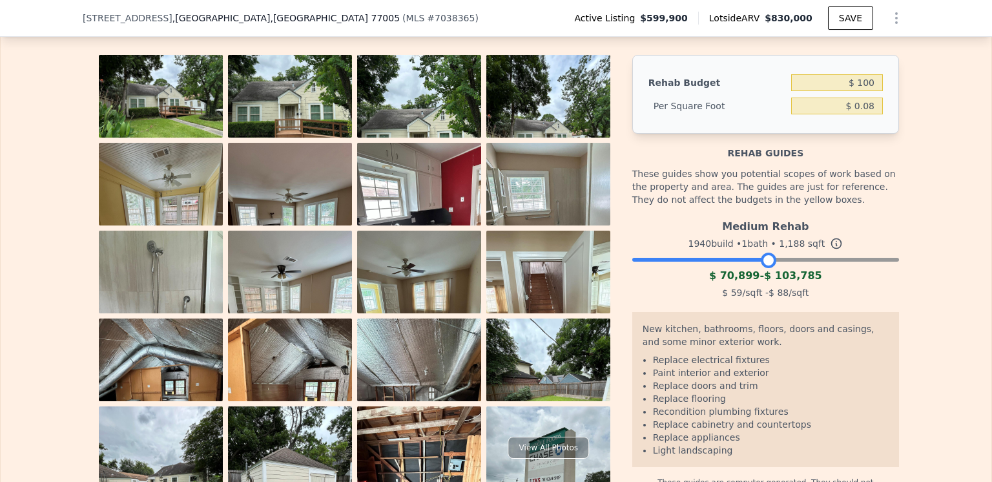
type input "$ 0.08"
click at [870, 91] on input "$ 100" at bounding box center [837, 82] width 92 height 17
type input "$ 100,000"
click at [958, 114] on div "The budget you enter in the yellow box will be used in the resell calculator. T…" at bounding box center [496, 252] width 991 height 489
type input "$ 84.18"
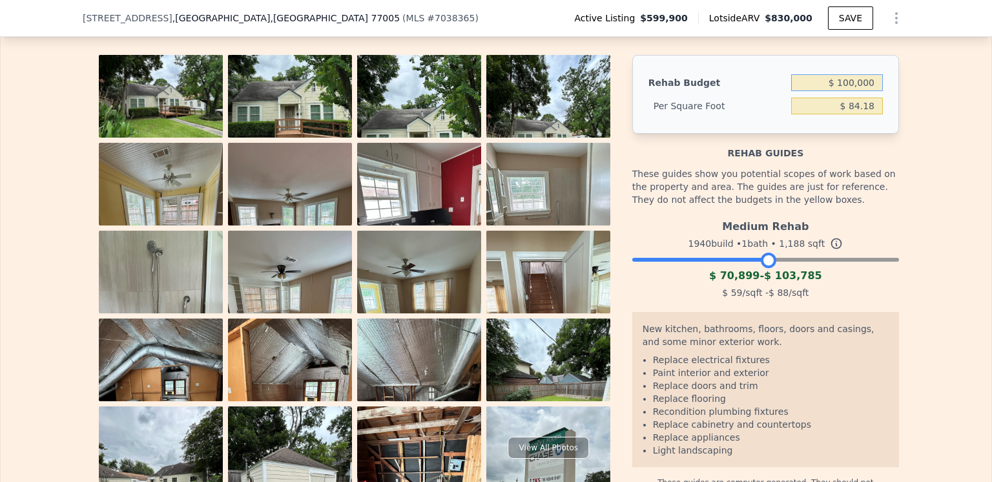
click at [847, 91] on input "$ 100,000" at bounding box center [837, 82] width 92 height 17
type input "$ 80,000"
click at [930, 149] on div "The budget you enter in the yellow box will be used in the resell calculator. T…" at bounding box center [496, 252] width 991 height 489
type input "$ 67.34"
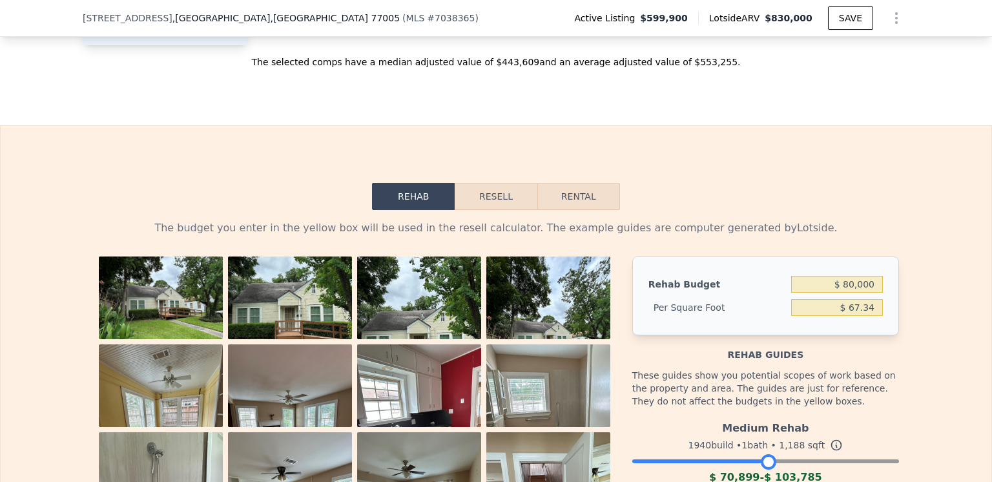
scroll to position [1614, 0]
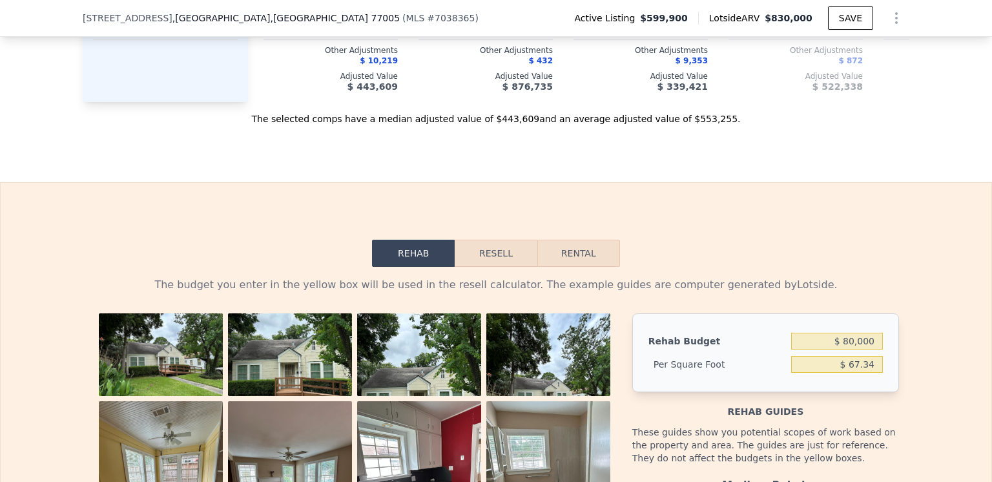
click at [498, 267] on button "Resell" at bounding box center [496, 253] width 82 height 27
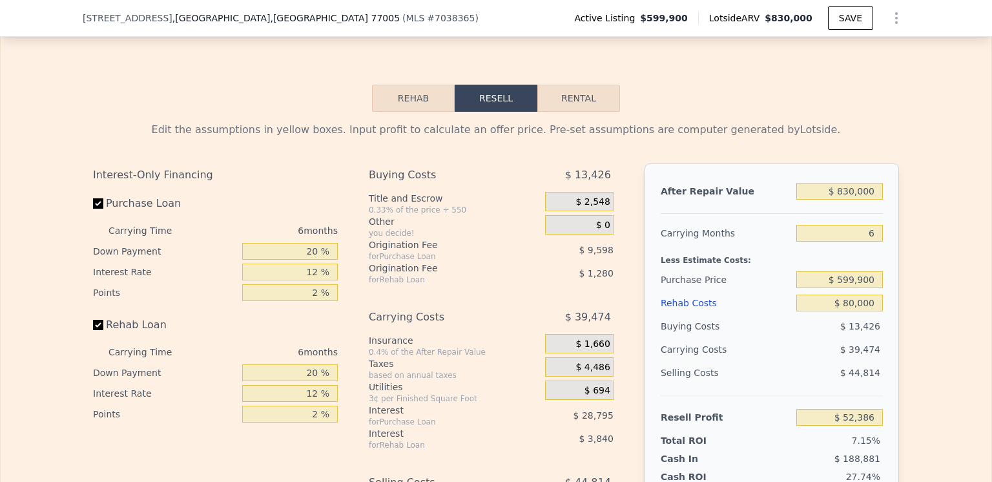
scroll to position [1873, 0]
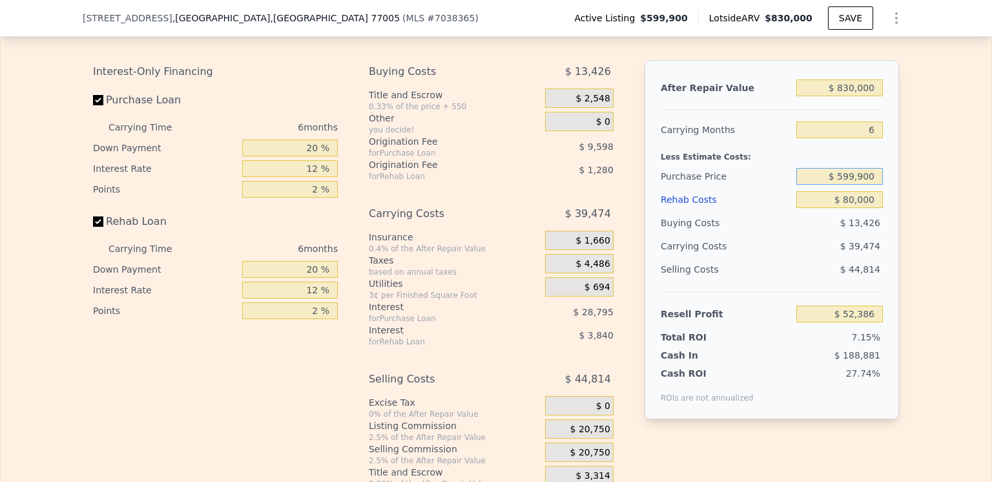
click at [858, 185] on input "$ 599,900" at bounding box center [839, 176] width 87 height 17
type input "$ 210,000"
click at [946, 239] on div "Edit the assumptions in yellow boxes. Input profit to calculate an offer price.…" at bounding box center [496, 248] width 991 height 480
type input "$ 468,537"
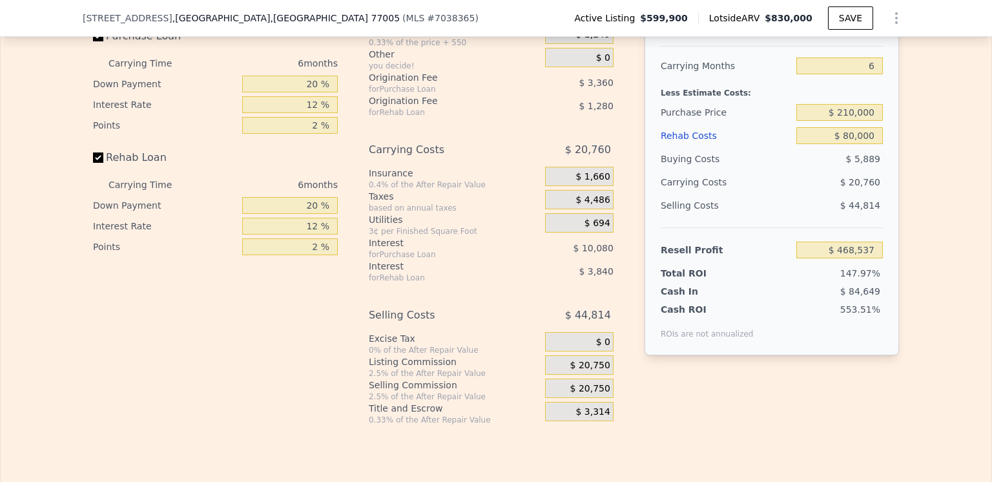
scroll to position [1937, 0]
click at [595, 182] on span "$ 1,660" at bounding box center [592, 176] width 34 height 12
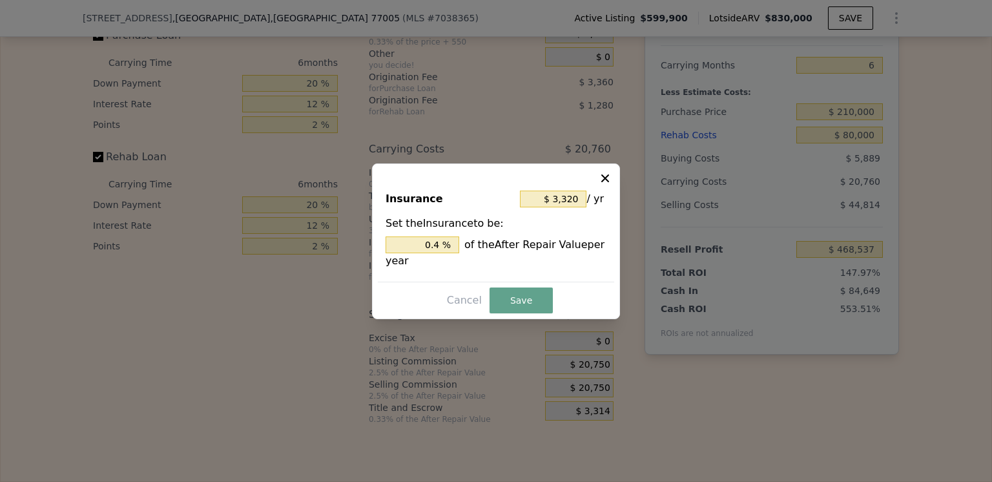
click at [630, 247] on div at bounding box center [496, 241] width 992 height 482
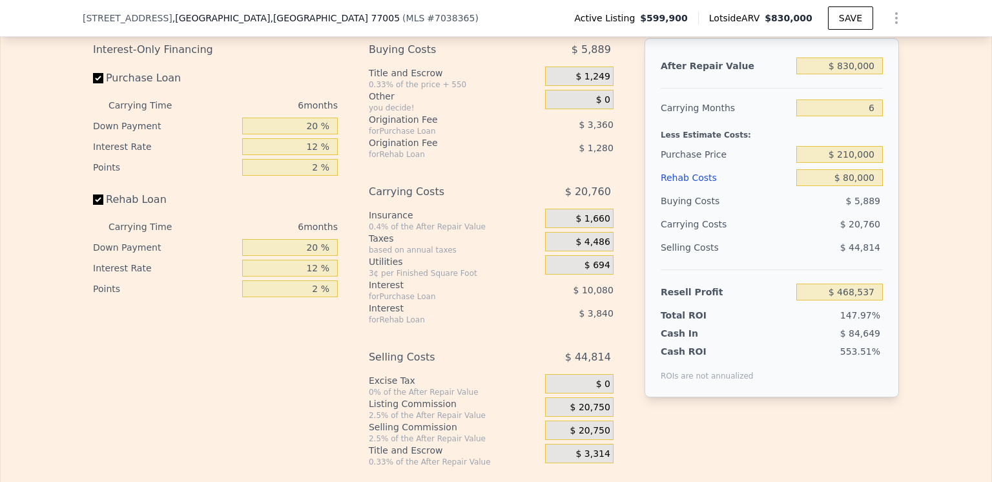
scroll to position [1873, 0]
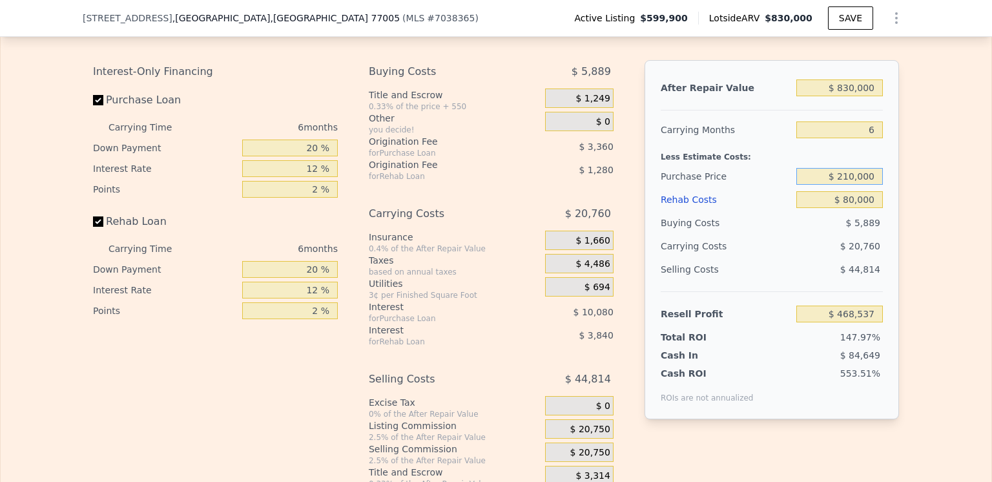
click at [847, 185] on input "$ 210,000" at bounding box center [839, 176] width 87 height 17
type input "$ 180,000"
click at [794, 258] on div "$ 20,760" at bounding box center [814, 245] width 136 height 23
type input "$ 500,557"
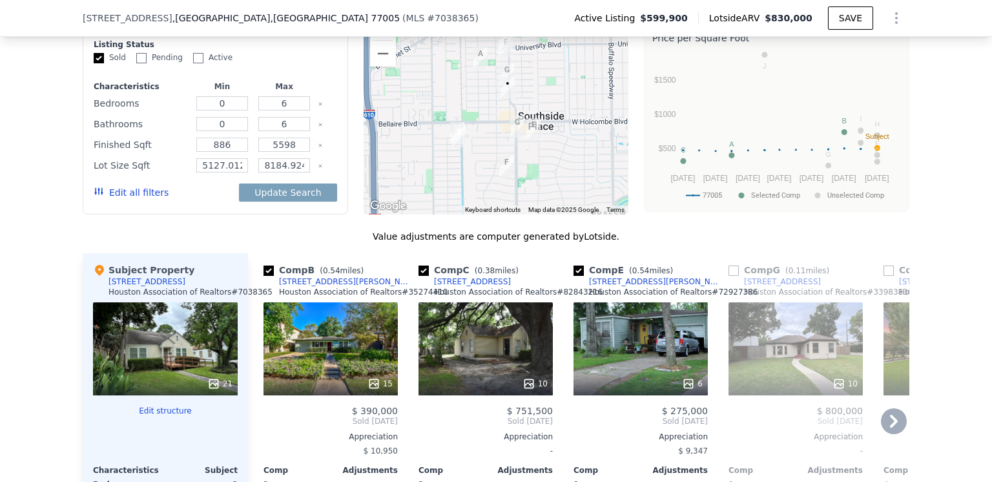
scroll to position [969, 0]
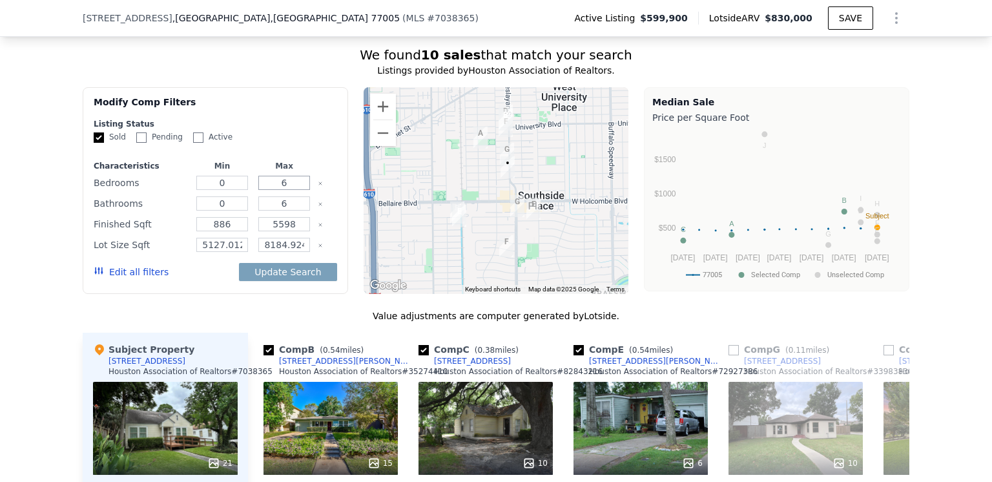
drag, startPoint x: 282, startPoint y: 205, endPoint x: 273, endPoint y: 205, distance: 9.0
click at [273, 190] on input "6" at bounding box center [283, 183] width 51 height 14
type input "2"
click at [216, 190] on input "0" at bounding box center [221, 183] width 51 height 14
type input "2"
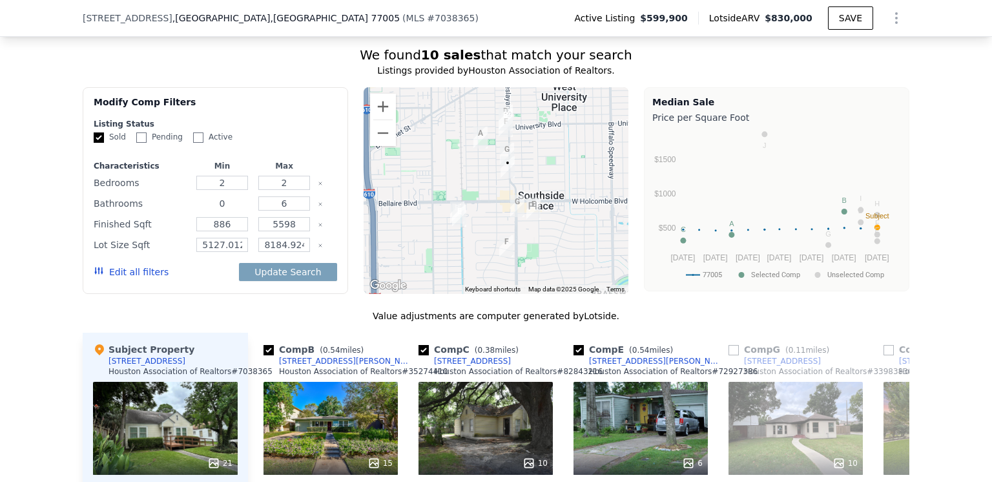
click at [214, 210] on input "0" at bounding box center [221, 203] width 51 height 14
type input "1"
drag, startPoint x: 282, startPoint y: 220, endPoint x: 272, endPoint y: 221, distance: 9.8
click at [272, 210] on input "6" at bounding box center [283, 203] width 51 height 14
type input "1"
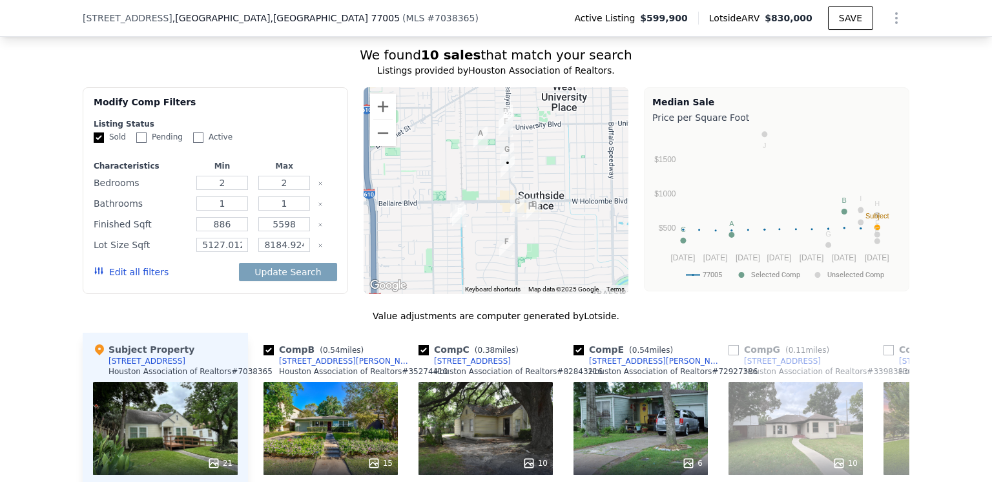
click at [242, 318] on div "We found 10 sales that match your search Listings provided by Houston Associati…" at bounding box center [496, 408] width 826 height 725
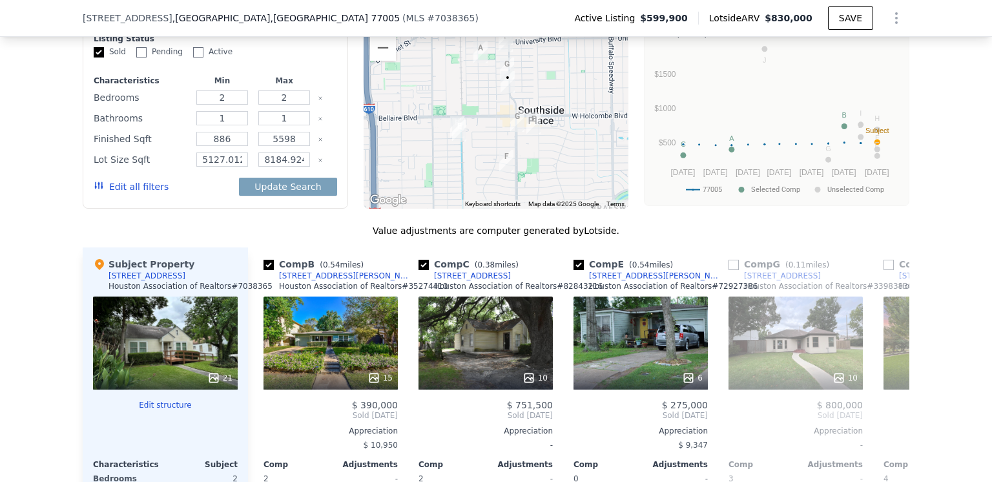
scroll to position [1033, 0]
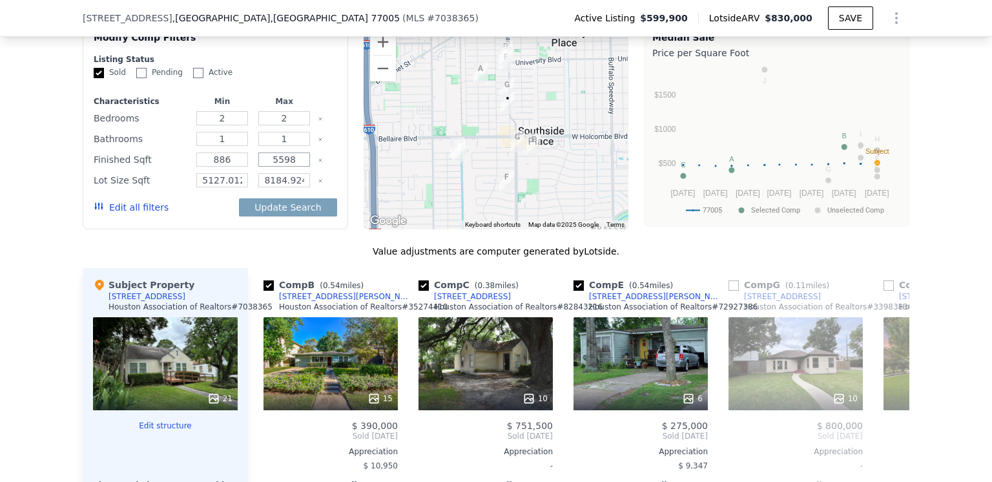
drag, startPoint x: 291, startPoint y: 180, endPoint x: 269, endPoint y: 181, distance: 22.0
click at [269, 167] on input "5598" at bounding box center [283, 159] width 51 height 14
click at [276, 258] on div "We found 10 sales that match your search Listings provided by Houston Associati…" at bounding box center [496, 343] width 826 height 725
click at [284, 167] on input "15" at bounding box center [283, 159] width 51 height 14
type input "1500"
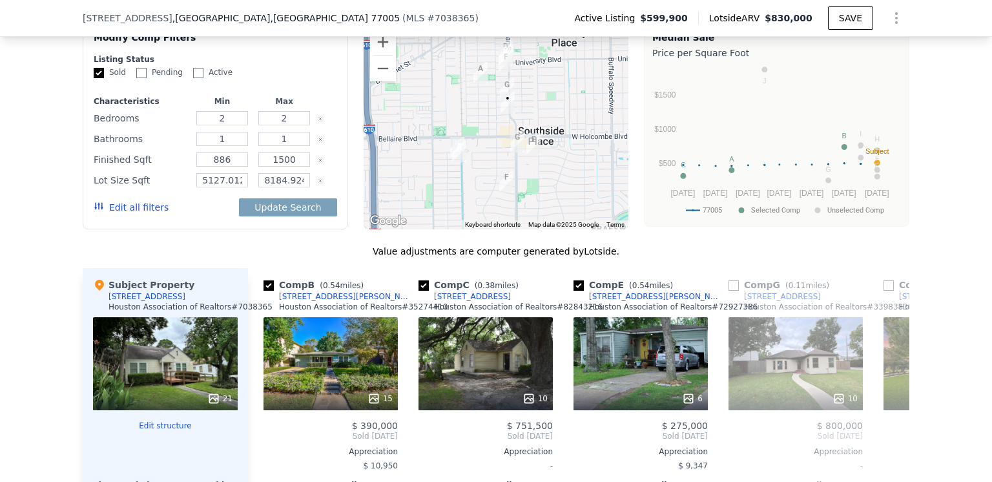
click at [283, 253] on div "We found 10 sales that match your search Listings provided by Houston Associati…" at bounding box center [496, 343] width 826 height 725
click at [297, 187] on input "8184.924000000001" at bounding box center [283, 180] width 51 height 14
type input "8"
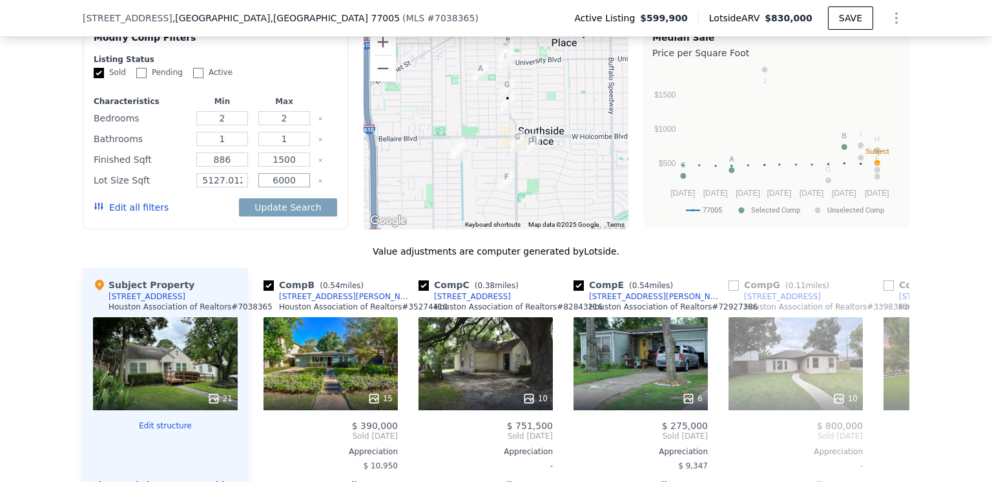
type input "6000"
click at [287, 255] on div "We found 10 sales that match your search Listings provided by Houston Associati…" at bounding box center [496, 343] width 826 height 725
click at [236, 187] on input "5127.012" at bounding box center [221, 180] width 51 height 14
type input "5127"
click at [288, 258] on div "Value adjustments are computer generated by Lotside ." at bounding box center [496, 251] width 826 height 13
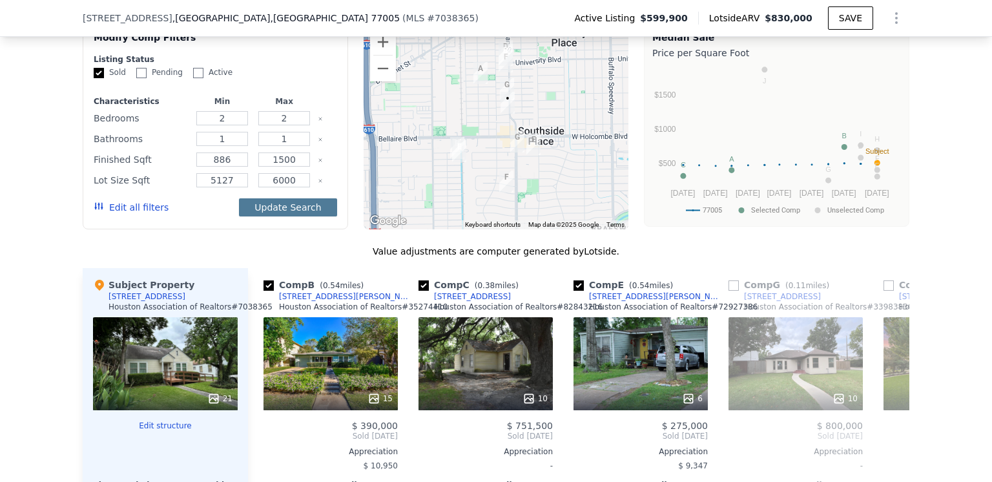
click at [283, 216] on button "Update Search" at bounding box center [288, 207] width 98 height 18
checkbox input "false"
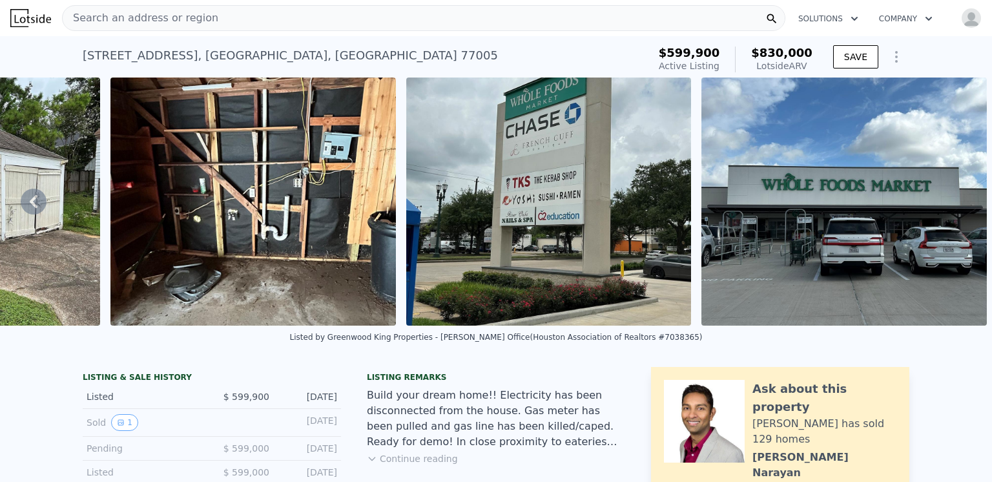
click at [125, 17] on span "Search an address or region" at bounding box center [141, 17] width 156 height 15
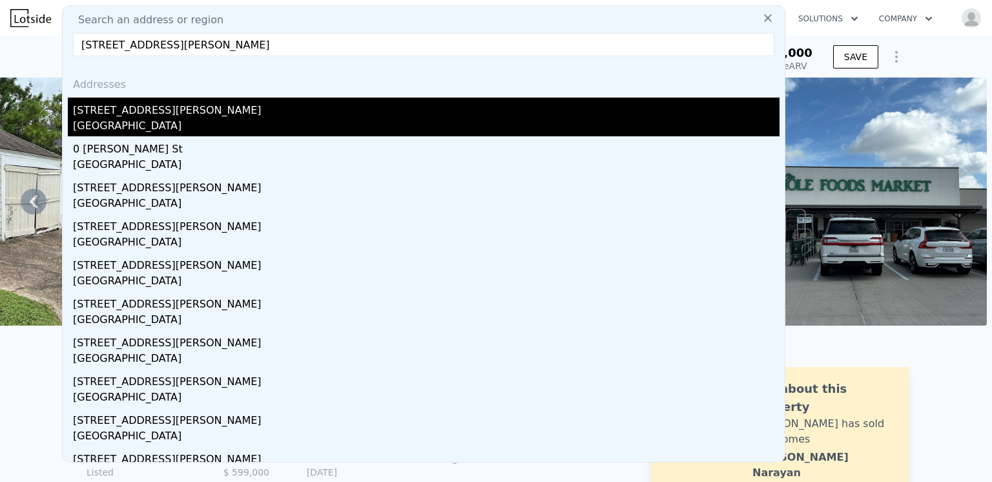
type input "[STREET_ADDRESS][PERSON_NAME]"
click at [116, 121] on div "[GEOGRAPHIC_DATA]" at bounding box center [426, 127] width 706 height 18
checkbox input "true"
type input "3"
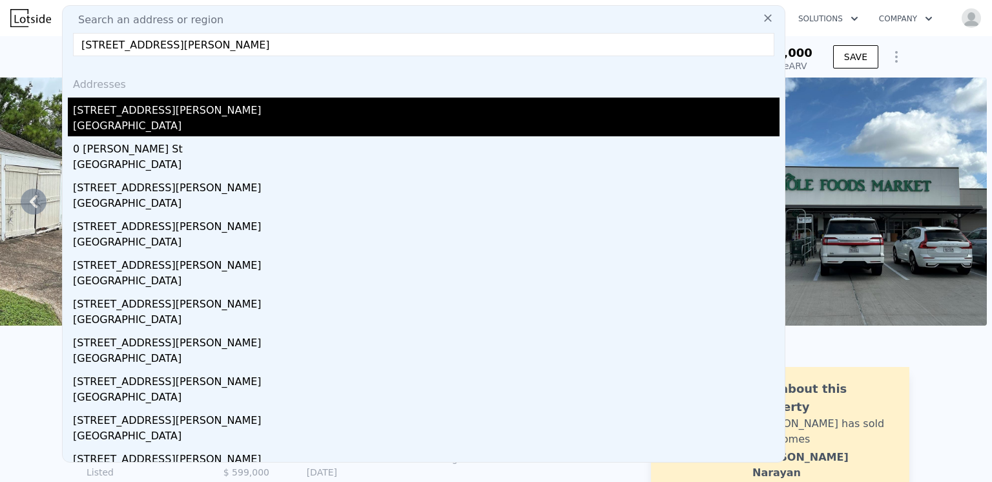
type input "5"
type input "2"
type input "3.5"
type input "1528"
type input "2561"
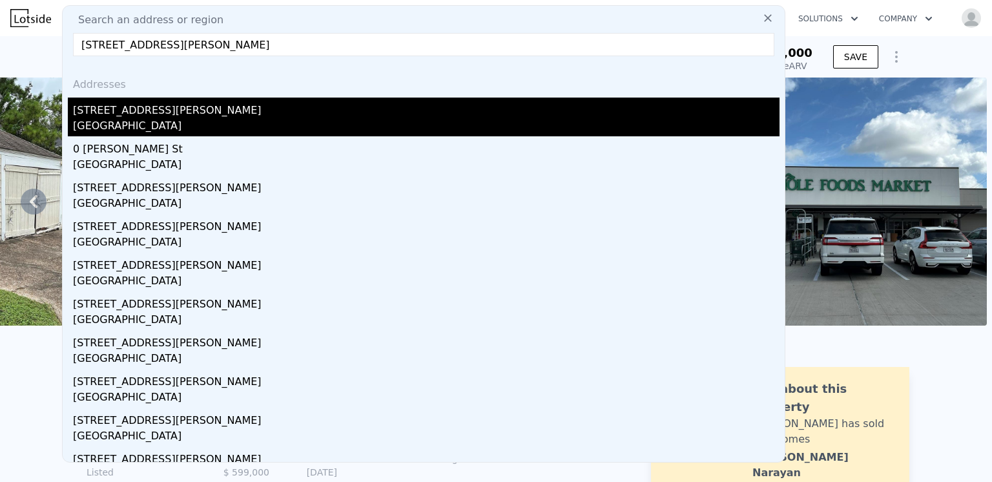
type input "4199.184"
type input "7300.656"
type input "$ 255,000"
type input "4"
type input "$ 0"
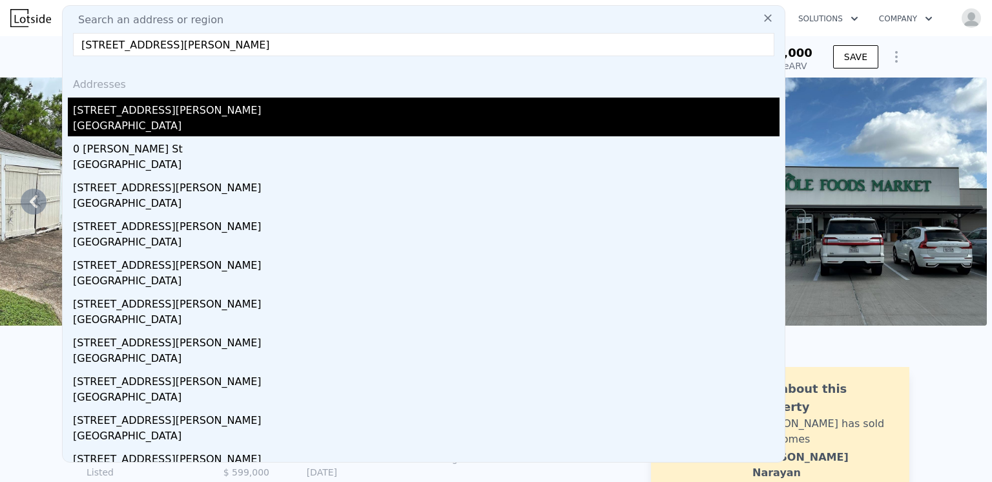
type input "$ 17,247"
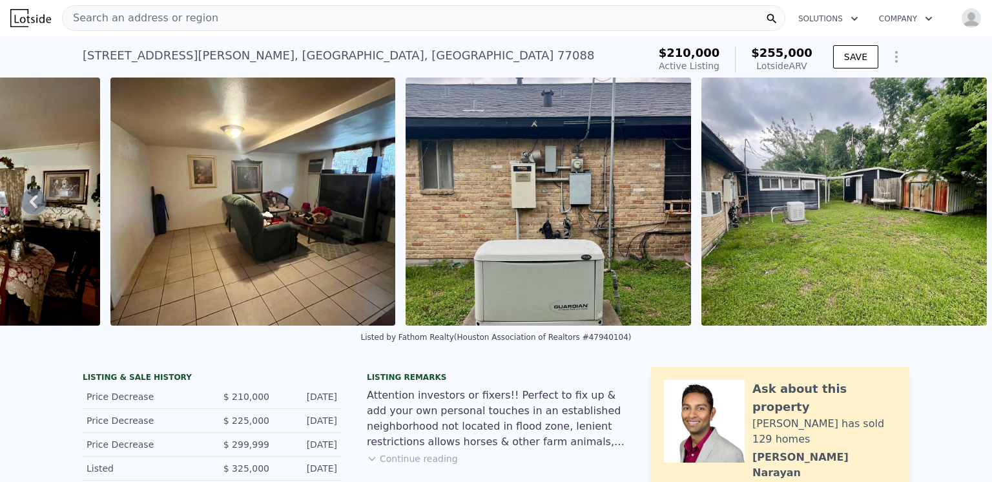
click at [139, 17] on span "Search an address or region" at bounding box center [141, 17] width 156 height 15
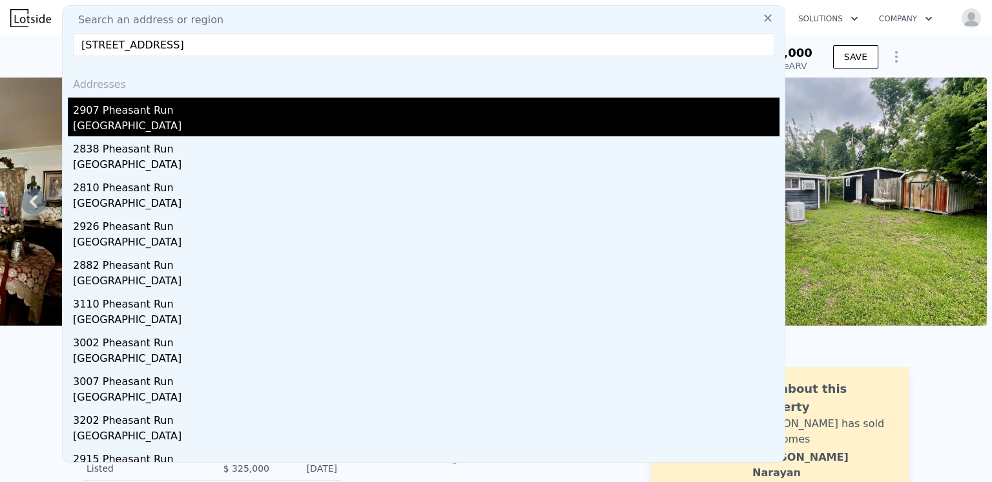
type input "[STREET_ADDRESS]"
click at [103, 114] on div "2907 Pheasant Run" at bounding box center [426, 108] width 706 height 21
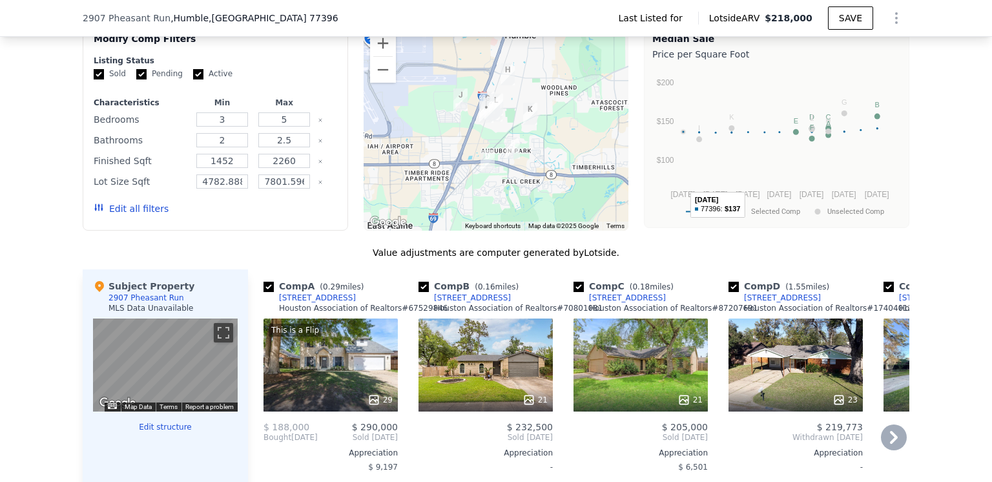
scroll to position [770, 0]
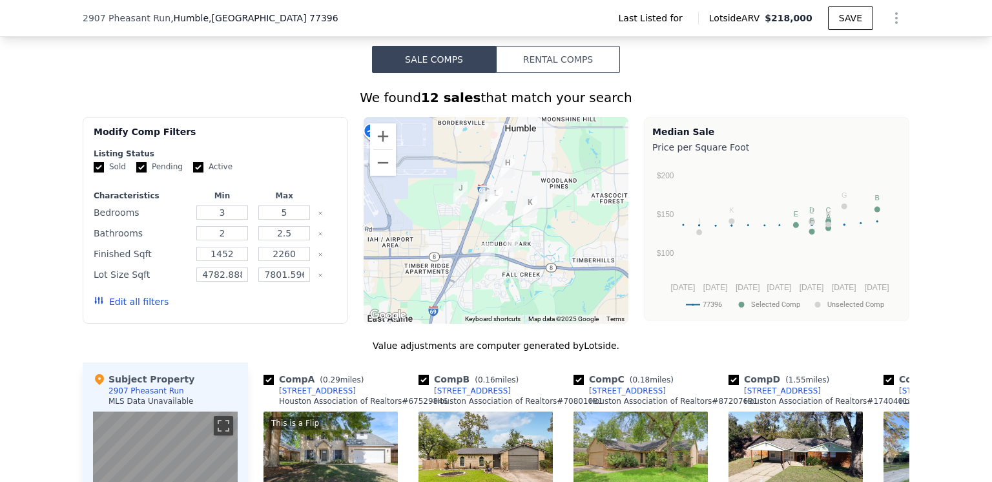
click at [193, 172] on input "Active" at bounding box center [198, 167] width 10 height 10
checkbox input "false"
click at [136, 172] on input "Pending" at bounding box center [141, 167] width 10 height 10
checkbox input "false"
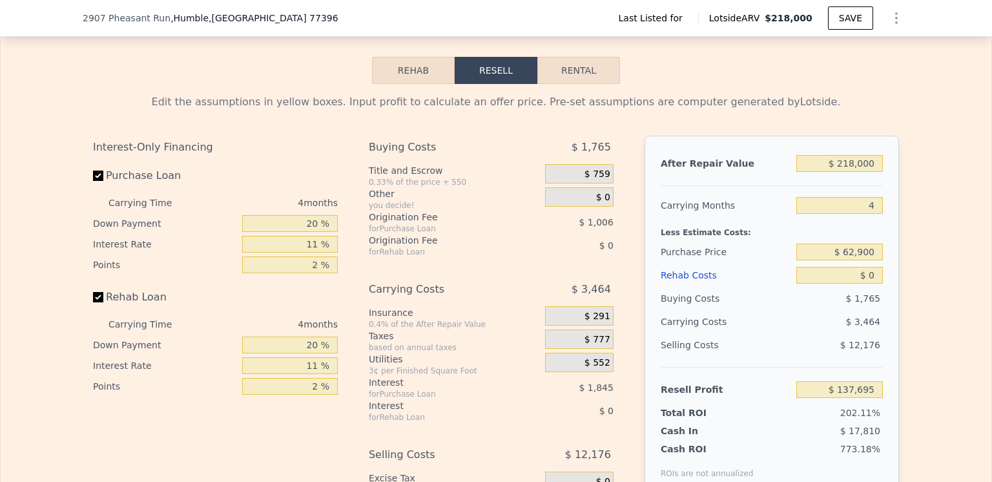
scroll to position [1674, 0]
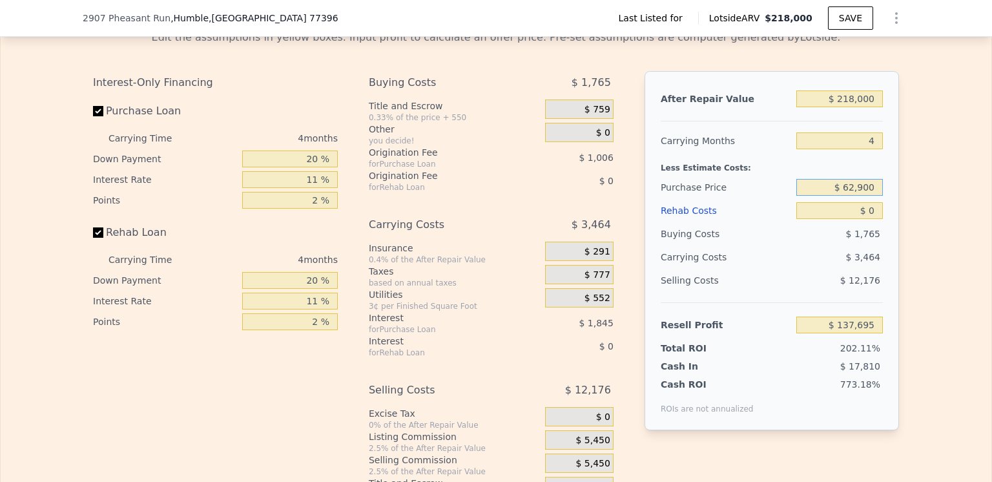
click at [870, 196] on input "$ 62,900" at bounding box center [839, 187] width 87 height 17
type input "$ 6"
type input "$ 180,000"
drag, startPoint x: 785, startPoint y: 295, endPoint x: 795, endPoint y: 291, distance: 11.3
click at [785, 292] on div "Selling Costs" at bounding box center [726, 280] width 130 height 23
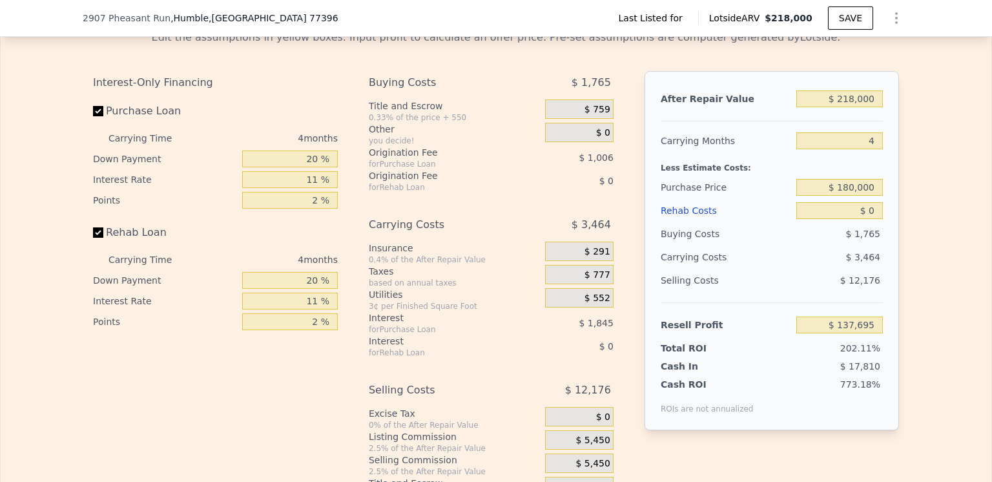
type input "$ 14,895"
click at [872, 219] on input "$ 0" at bounding box center [839, 210] width 87 height 17
type input "$ 8"
type input "$ 14,887"
type input "$ 5"
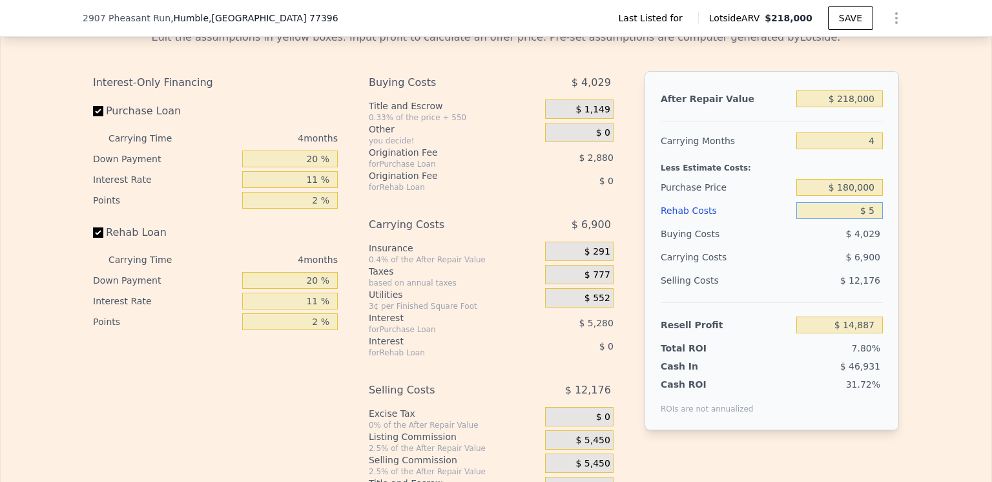
type input "$ 14,890"
type input "$ 50"
type input "$ 14,844"
type input "$ 50,000"
type input "-$ 37,373"
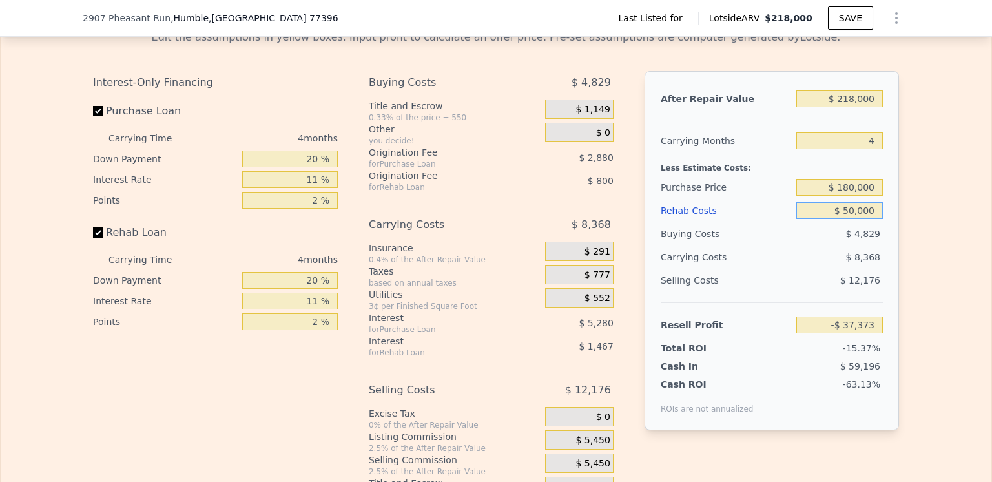
type input "$ 50,000"
click at [757, 302] on div "Selling Costs $ 12,176" at bounding box center [772, 286] width 222 height 34
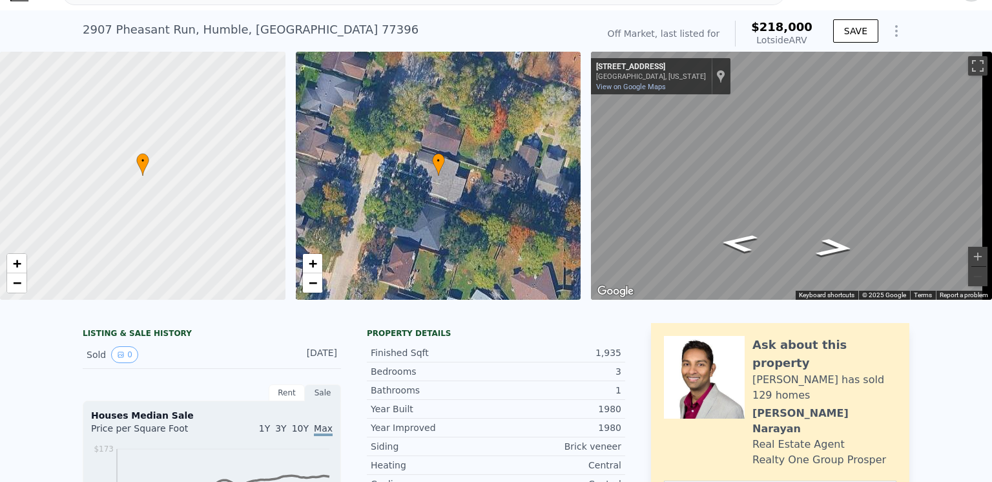
scroll to position [5, 0]
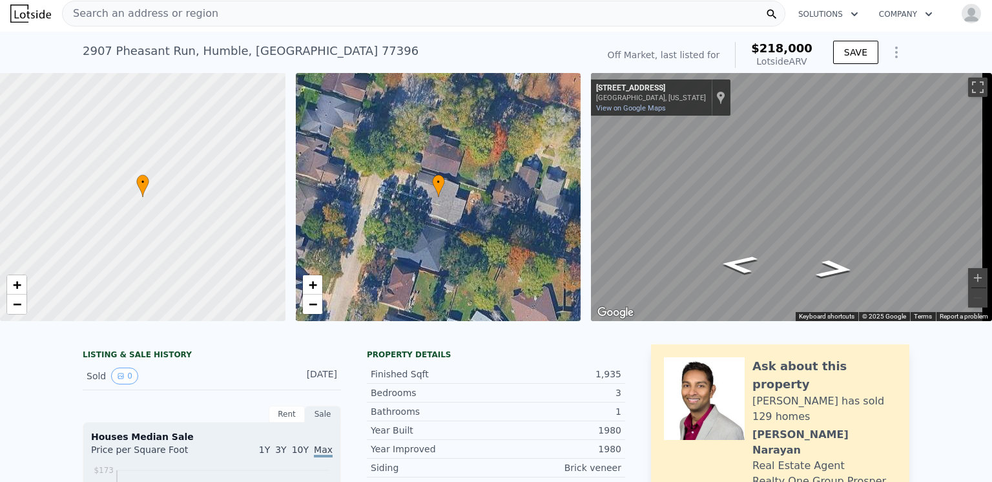
click at [126, 11] on span "Search an address or region" at bounding box center [141, 13] width 156 height 15
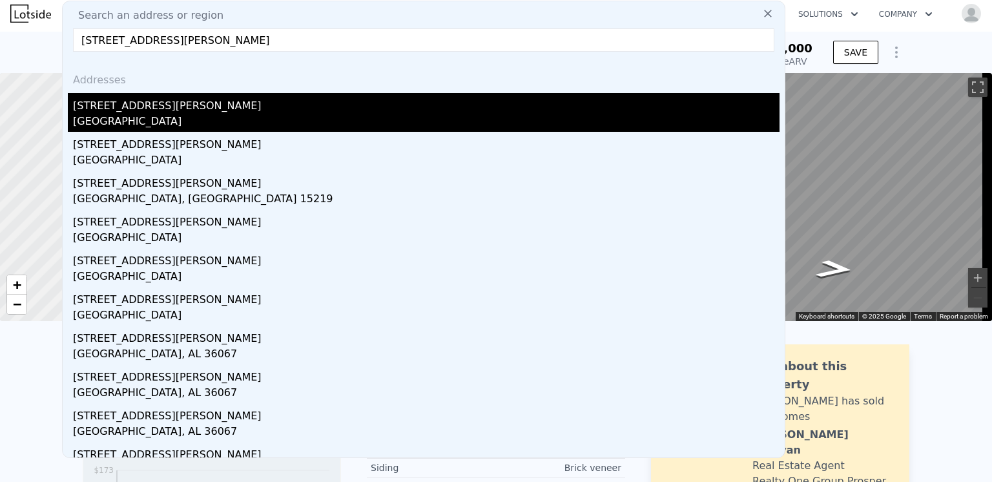
type input "[STREET_ADDRESS][PERSON_NAME]"
click at [108, 114] on div "[GEOGRAPHIC_DATA]" at bounding box center [426, 123] width 706 height 18
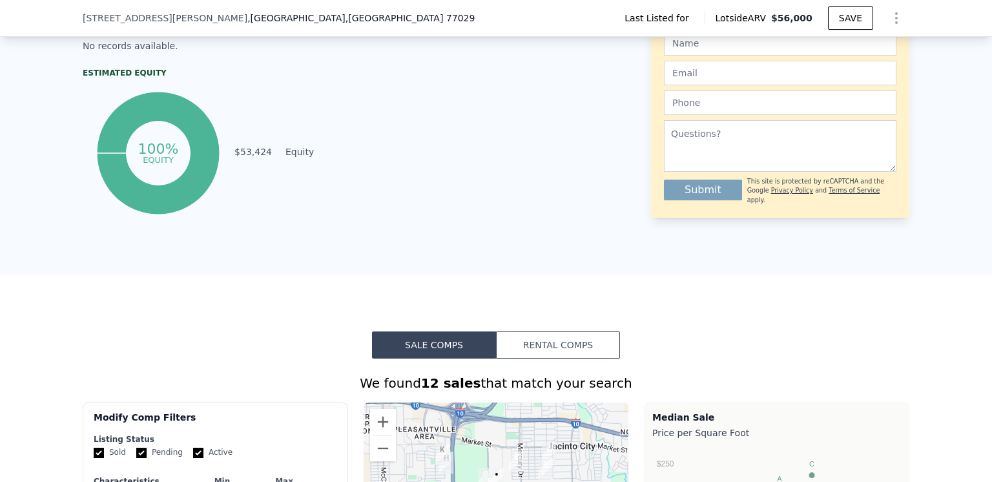
scroll to position [839, 0]
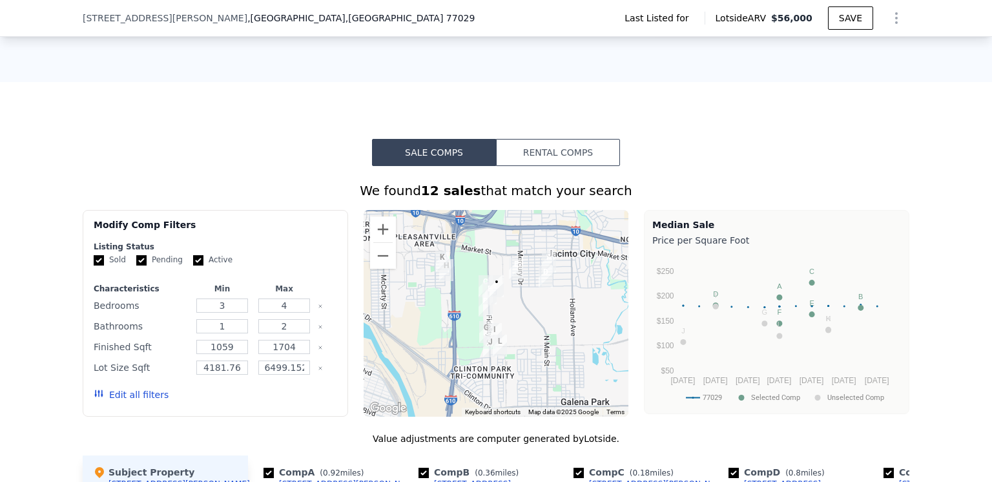
click at [193, 265] on input "Active" at bounding box center [198, 260] width 10 height 10
checkbox input "false"
click at [136, 265] on input "Pending" at bounding box center [141, 260] width 10 height 10
checkbox input "false"
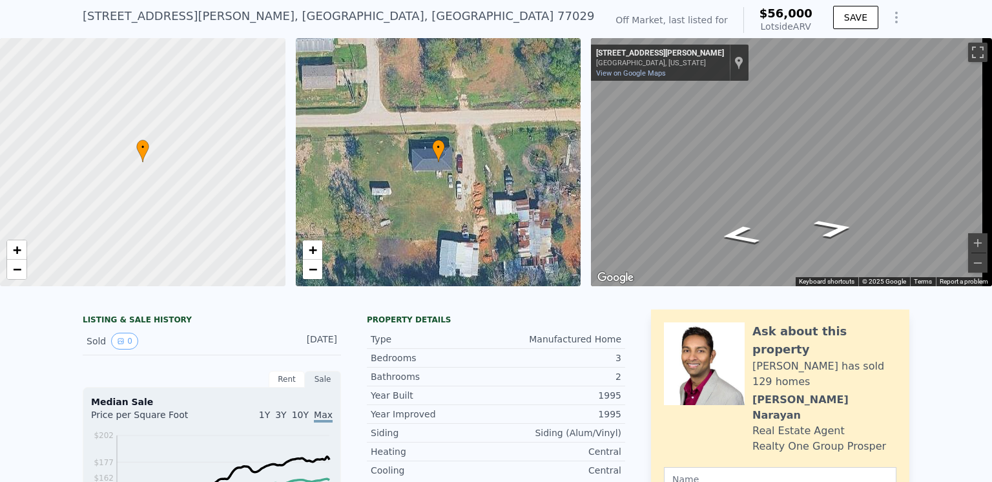
scroll to position [5, 0]
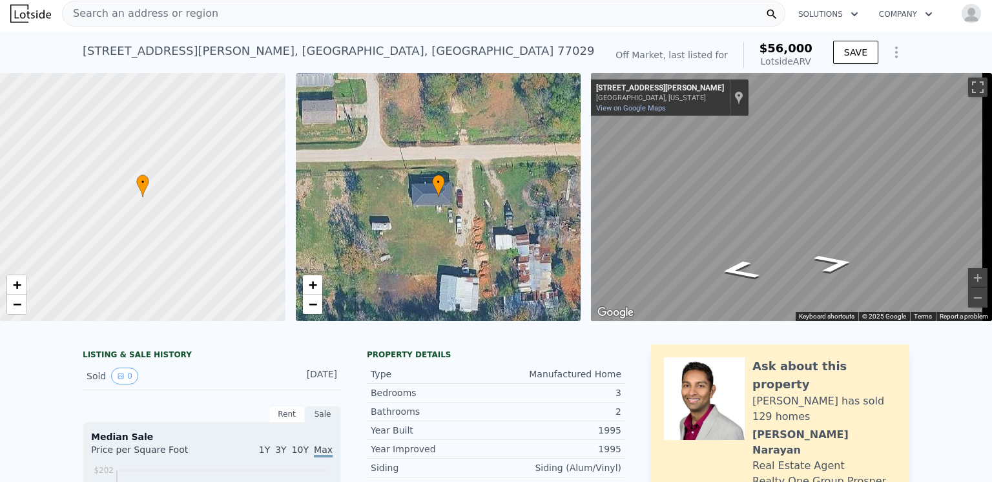
click at [145, 12] on span "Search an address or region" at bounding box center [141, 13] width 156 height 15
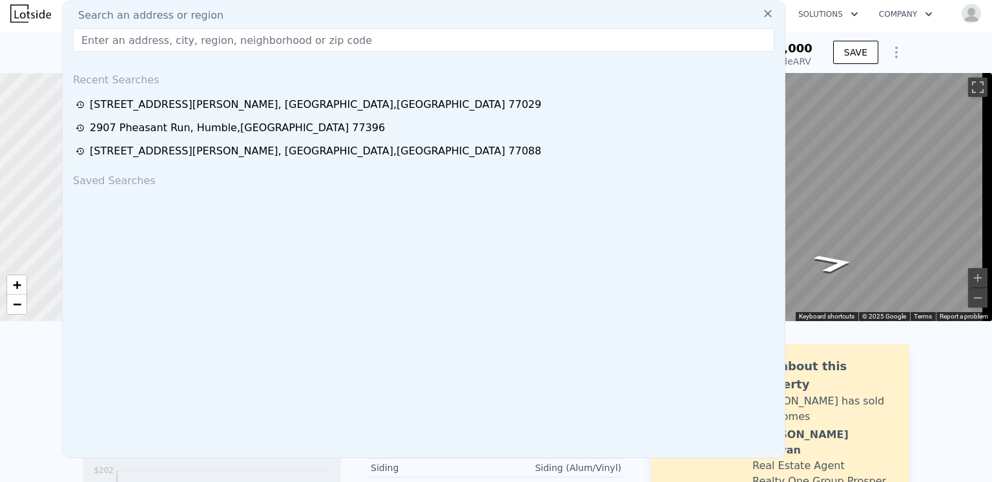
drag, startPoint x: 145, startPoint y: 12, endPoint x: 113, endPoint y: 37, distance: 40.4
click at [113, 37] on input "text" at bounding box center [423, 39] width 701 height 23
paste input "[STREET_ADDRESS]"
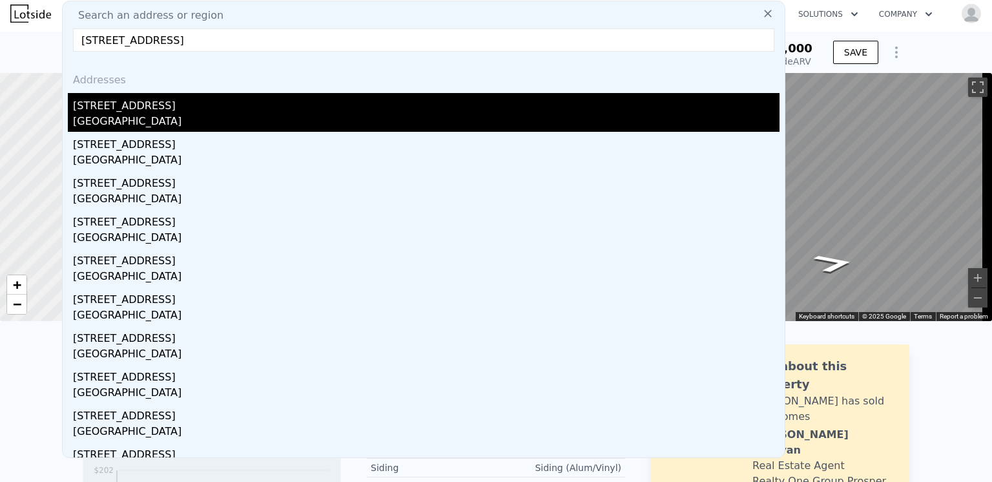
type input "[STREET_ADDRESS]"
click at [116, 109] on div "[STREET_ADDRESS]" at bounding box center [426, 103] width 706 height 21
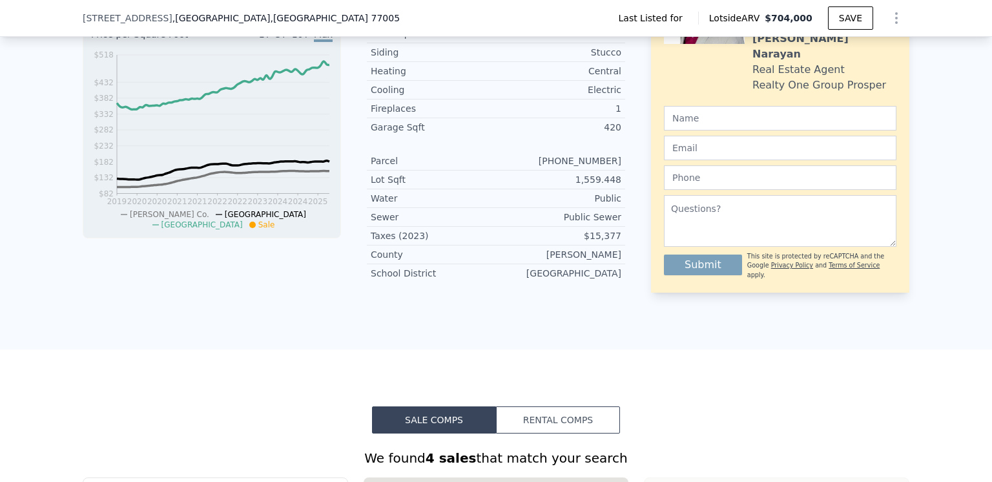
scroll to position [581, 0]
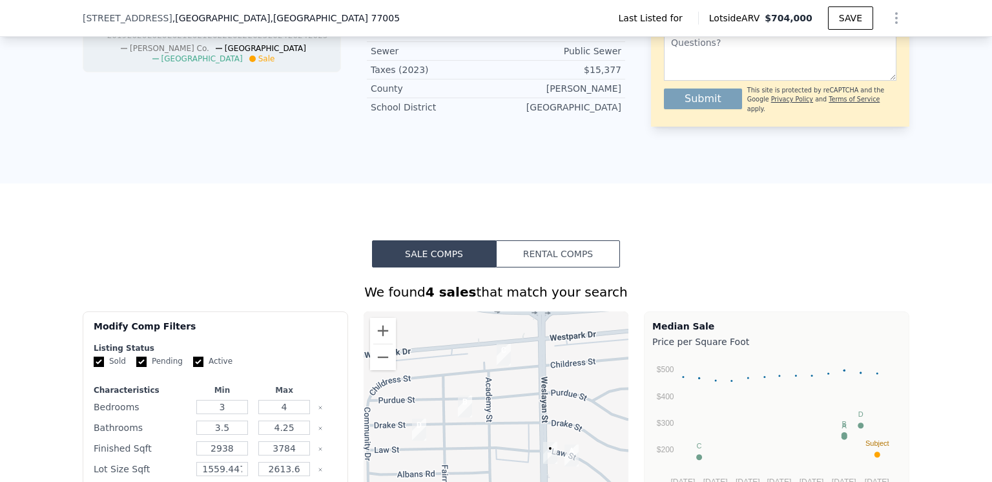
click at [193, 367] on input "Active" at bounding box center [198, 361] width 10 height 10
checkbox input "false"
click at [137, 367] on input "Pending" at bounding box center [141, 361] width 10 height 10
checkbox input "false"
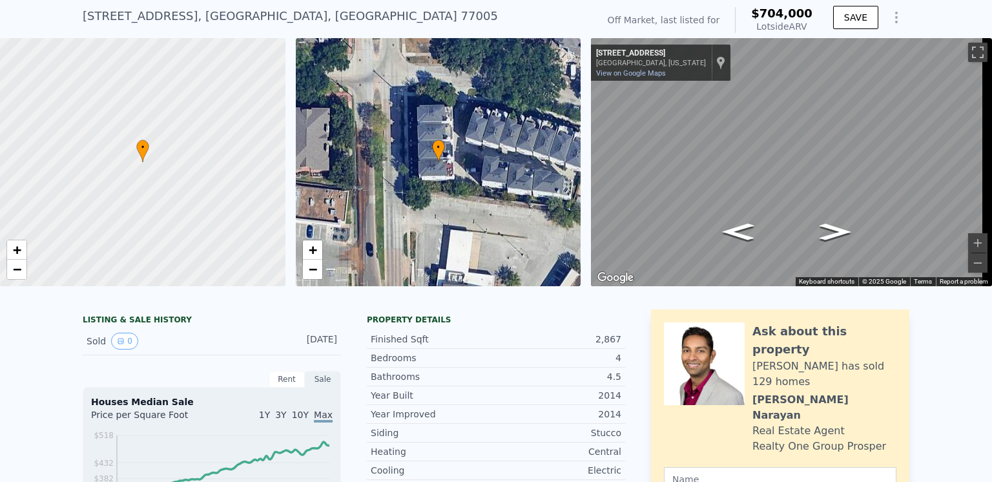
scroll to position [5, 0]
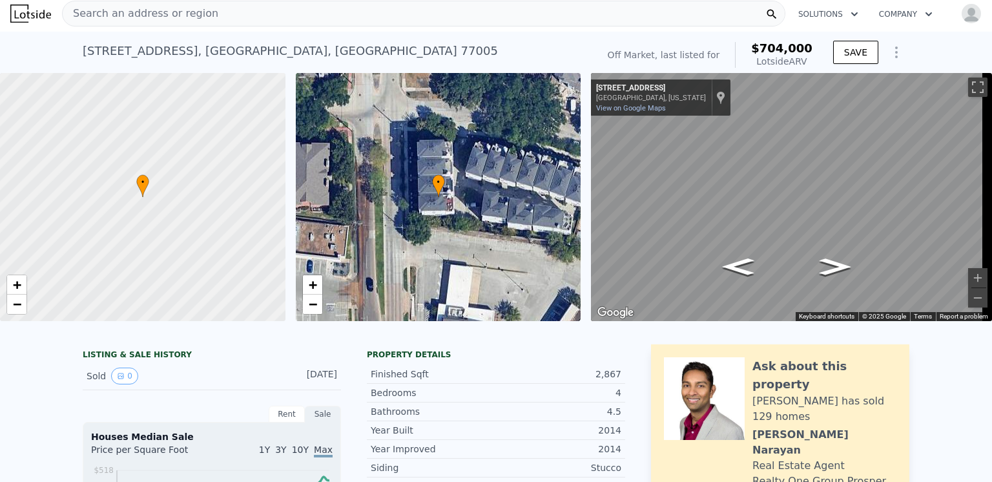
click at [142, 11] on span "Search an address or region" at bounding box center [141, 13] width 156 height 15
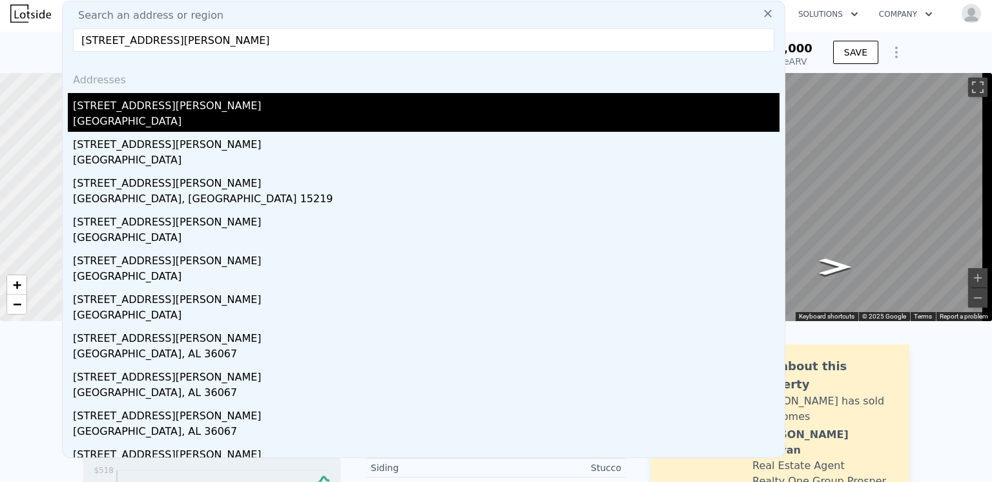
type input "[STREET_ADDRESS][PERSON_NAME]"
click at [112, 112] on div "[STREET_ADDRESS][PERSON_NAME]" at bounding box center [426, 103] width 706 height 21
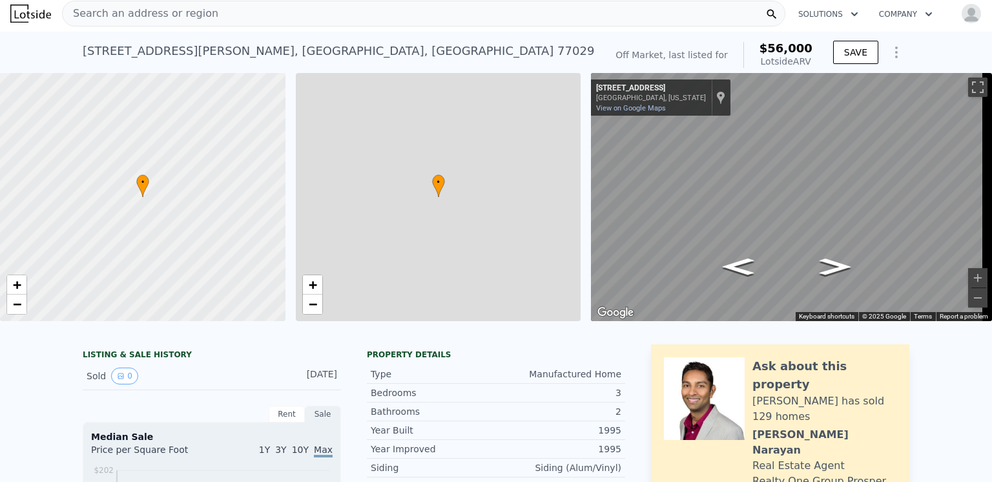
checkbox input "true"
type input "1"
type input "2"
type input "1059"
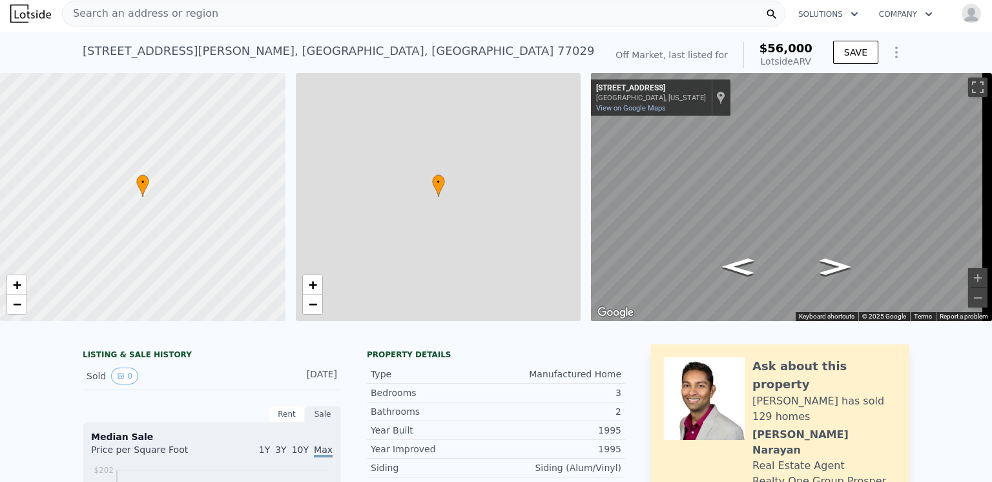
type input "1704"
type input "4181.76"
type input "6499.152"
type input "$ 56,000"
type input "$ 48,903"
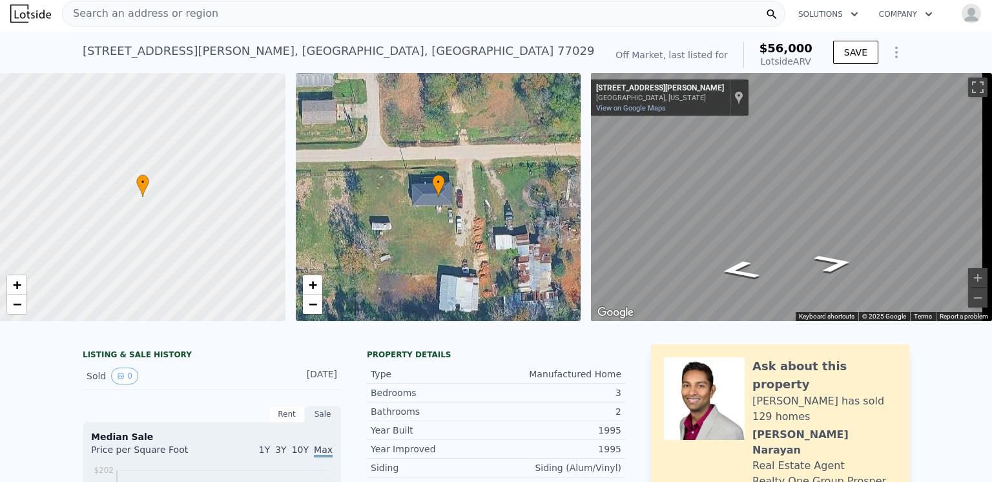
click at [133, 13] on span "Search an address or region" at bounding box center [141, 13] width 156 height 15
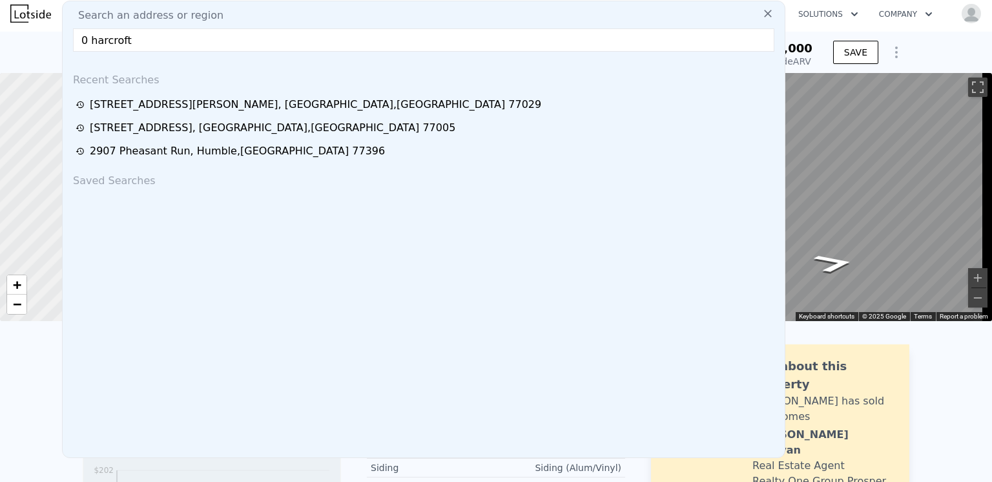
click at [133, 39] on input "0 harcroft" at bounding box center [423, 39] width 701 height 23
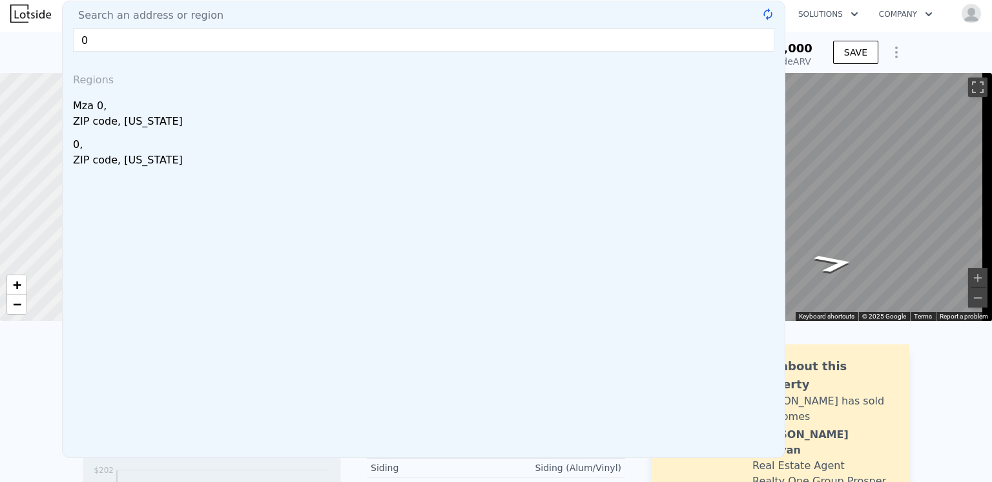
type input "0"
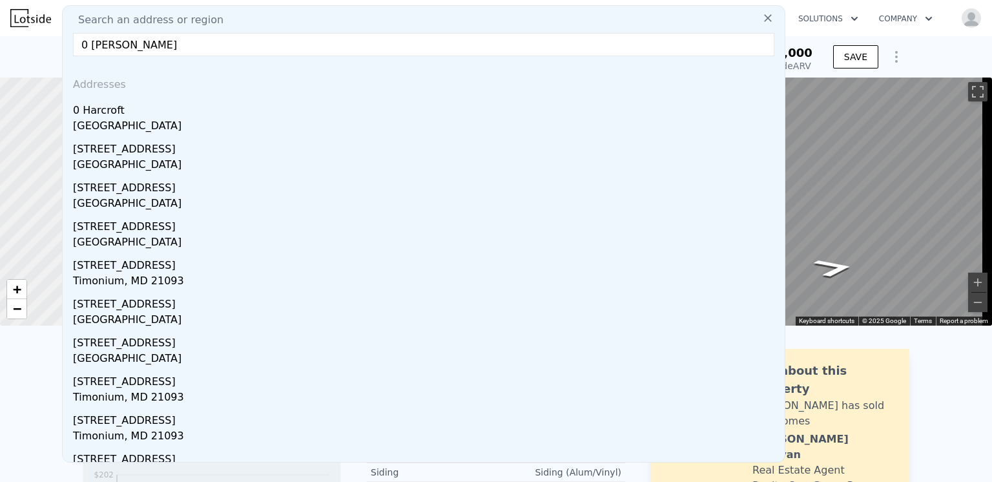
drag, startPoint x: 173, startPoint y: 50, endPoint x: 62, endPoint y: 45, distance: 111.2
click at [62, 45] on div "Search an address or region 0 [PERSON_NAME] Addresses [GEOGRAPHIC_DATA][STREET_…" at bounding box center [423, 233] width 723 height 457
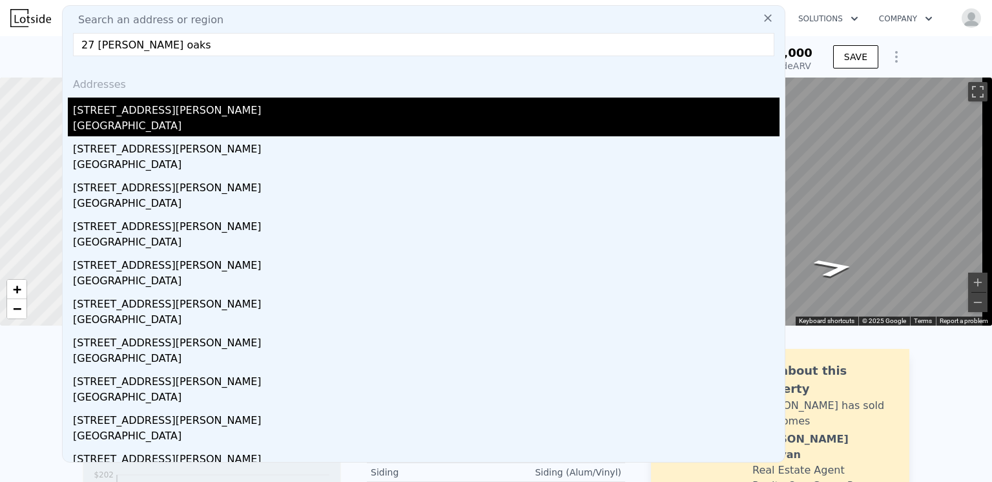
type input "27 [PERSON_NAME] oaks"
click at [118, 121] on div "[GEOGRAPHIC_DATA]" at bounding box center [426, 127] width 706 height 18
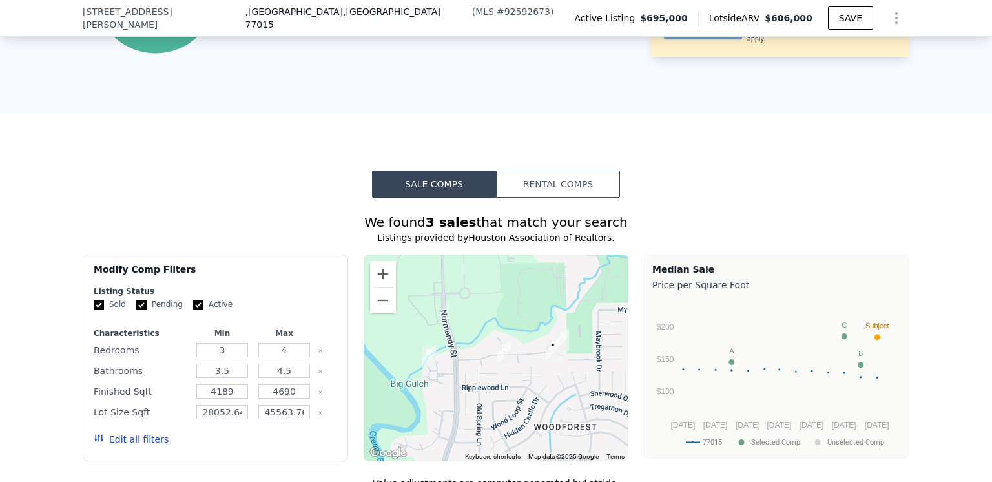
scroll to position [963, 0]
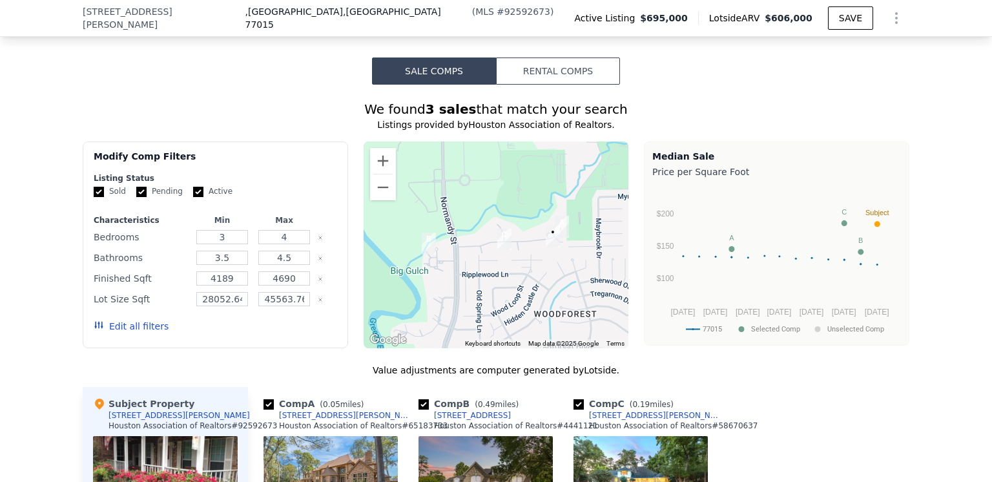
click at [193, 197] on input "Active" at bounding box center [198, 192] width 10 height 10
checkbox input "false"
drag, startPoint x: 132, startPoint y: 202, endPoint x: 245, endPoint y: 215, distance: 114.4
click at [136, 197] on input "Pending" at bounding box center [141, 192] width 10 height 10
checkbox input "false"
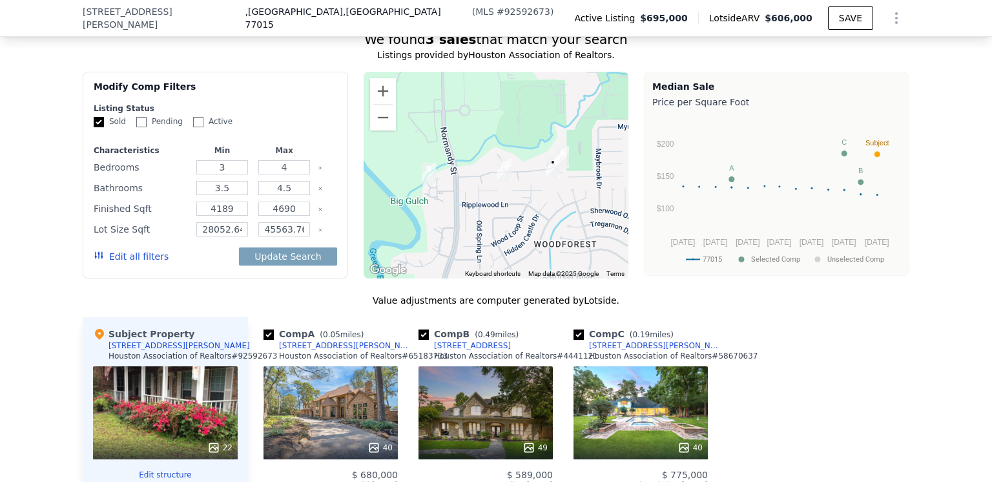
scroll to position [1028, 0]
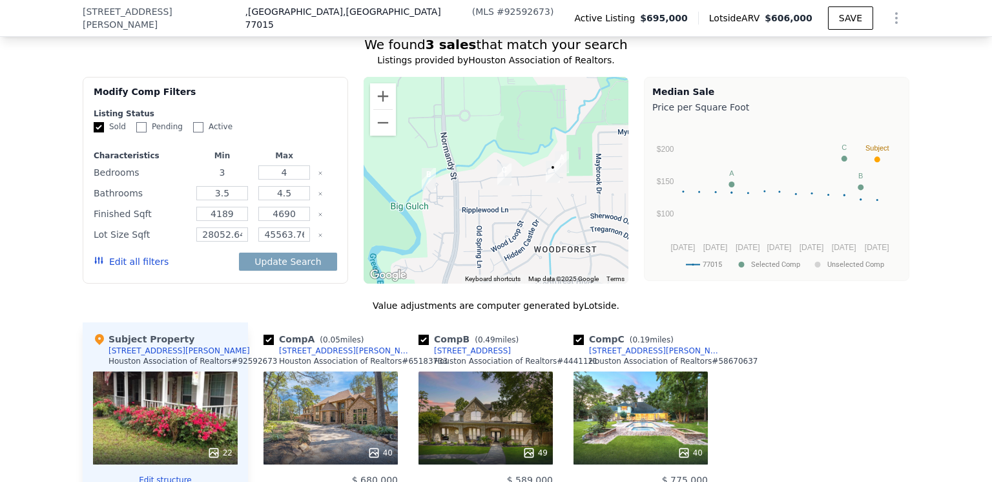
drag, startPoint x: 224, startPoint y: 183, endPoint x: 214, endPoint y: 184, distance: 9.7
click at [214, 180] on input "3" at bounding box center [221, 172] width 51 height 14
type input "5"
drag, startPoint x: 285, startPoint y: 183, endPoint x: 273, endPoint y: 182, distance: 11.6
click at [273, 180] on input "4" at bounding box center [283, 172] width 51 height 14
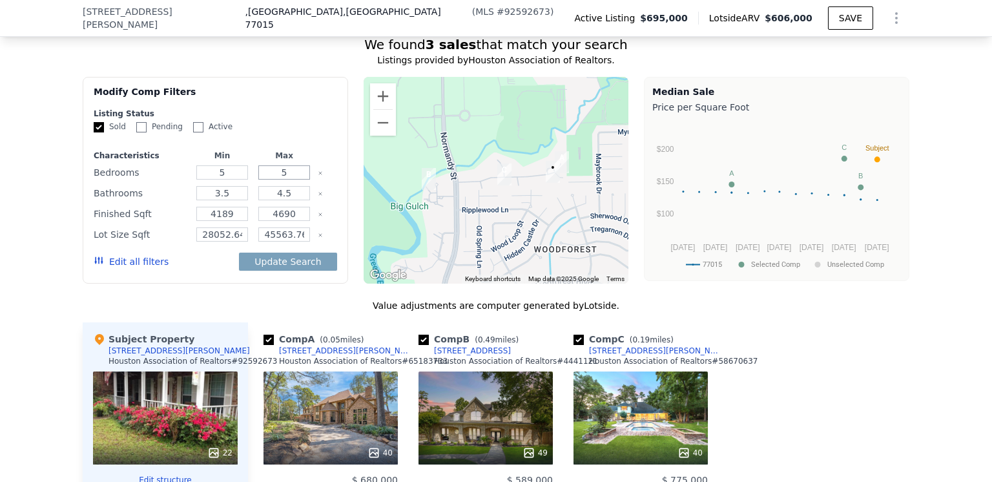
type input "5"
click at [278, 200] on input "4.5" at bounding box center [283, 193] width 51 height 14
click at [282, 283] on div "Modify Comp Filters Listing Status Sold Pending Active Characteristics Min Max …" at bounding box center [215, 180] width 265 height 207
click at [283, 271] on button "Update Search" at bounding box center [288, 261] width 98 height 18
click at [278, 312] on div "Value adjustments are computer generated by Lotside ." at bounding box center [496, 305] width 826 height 13
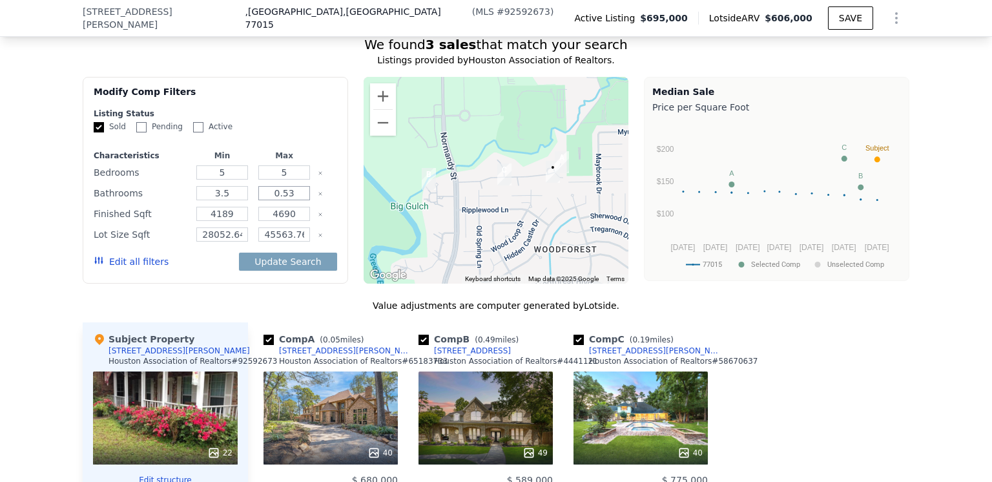
click at [287, 200] on input "0.53" at bounding box center [283, 193] width 51 height 14
type input "0"
type input "3.5"
click at [280, 271] on button "Update Search" at bounding box center [288, 261] width 98 height 18
click at [235, 241] on input "28052.64" at bounding box center [221, 234] width 51 height 14
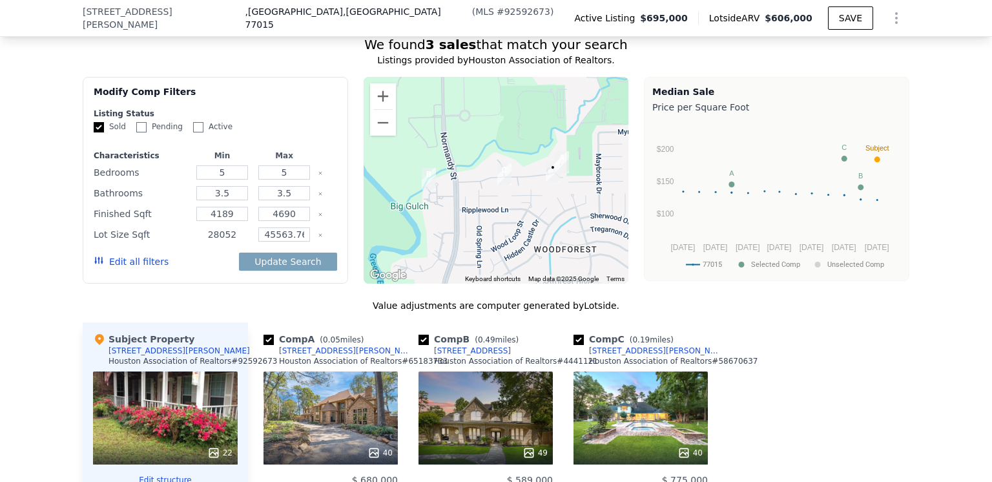
type input "28052"
click at [301, 241] on input "45563.76" at bounding box center [283, 234] width 51 height 14
type input "45563"
click at [279, 271] on button "Update Search" at bounding box center [288, 261] width 98 height 18
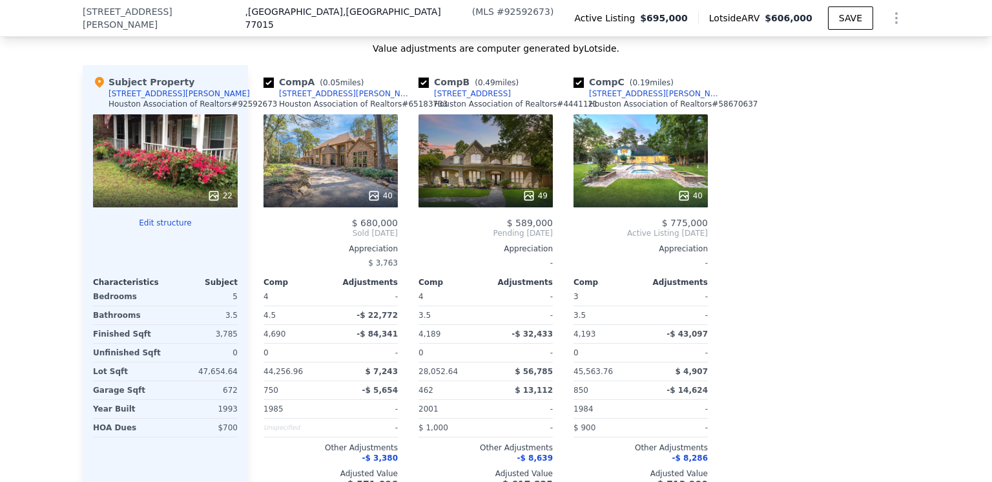
scroll to position [1286, 0]
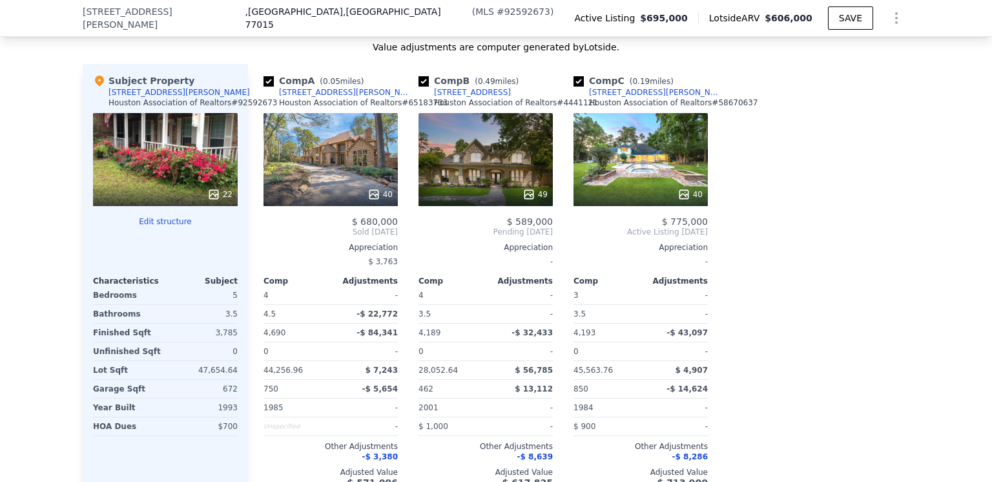
click at [210, 198] on icon at bounding box center [213, 194] width 8 height 8
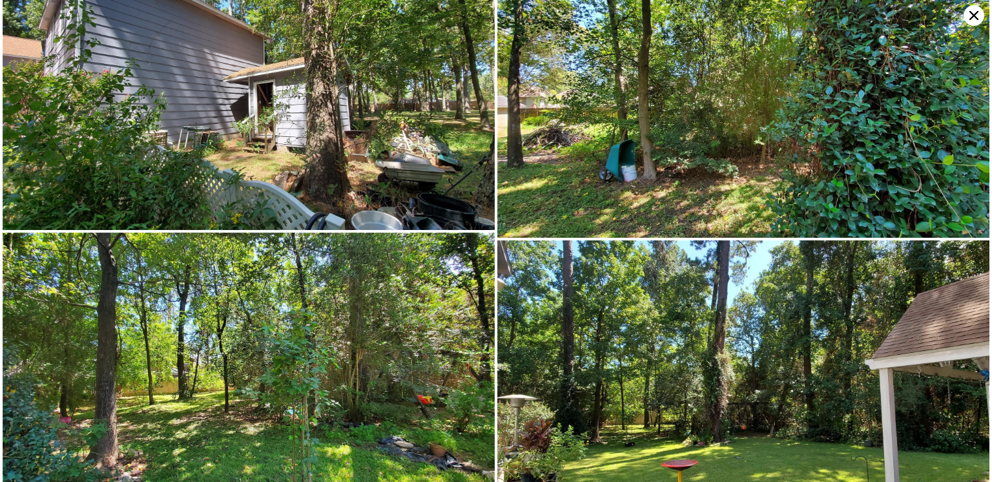
scroll to position [2558, 0]
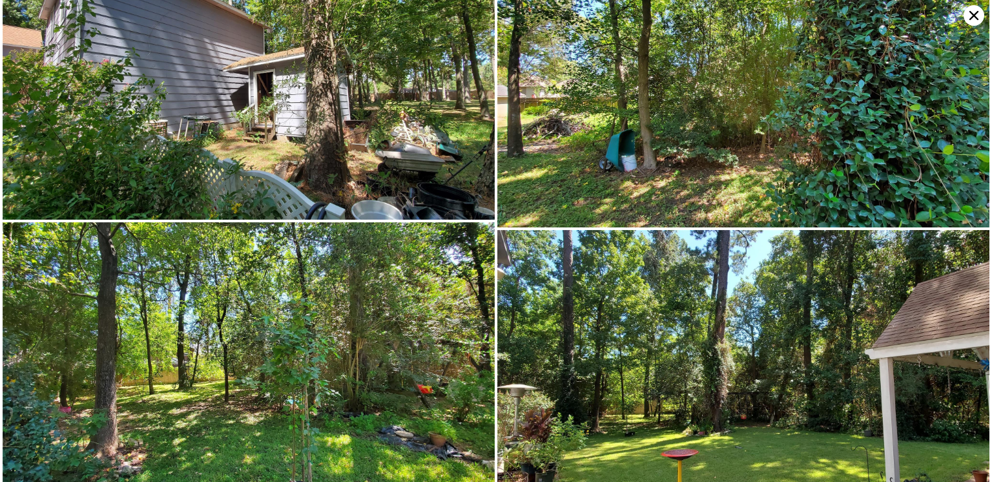
click at [970, 14] on icon at bounding box center [973, 15] width 21 height 21
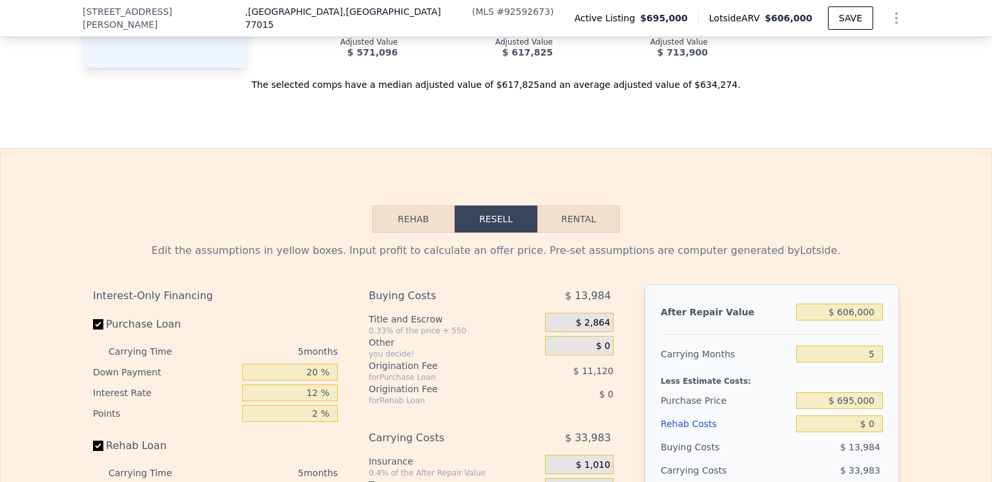
scroll to position [1867, 0]
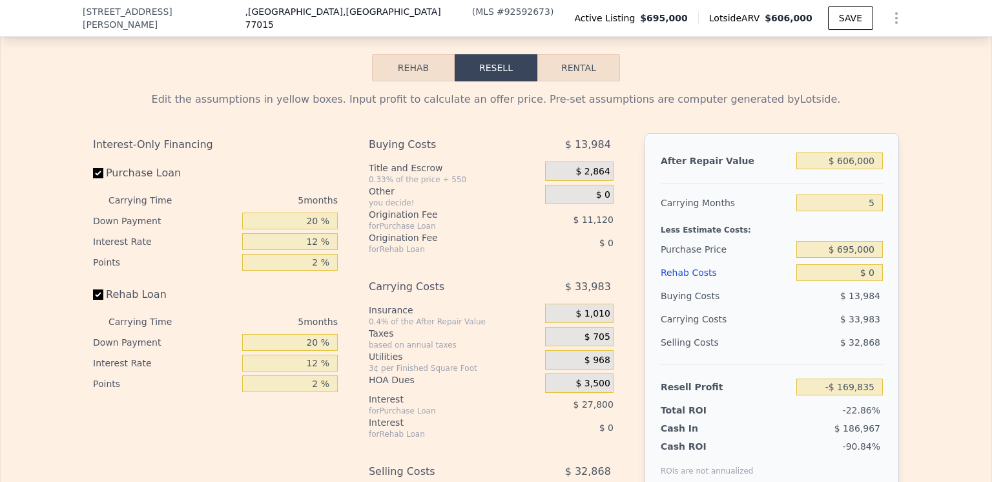
click at [681, 282] on div "Rehab Costs" at bounding box center [726, 272] width 130 height 23
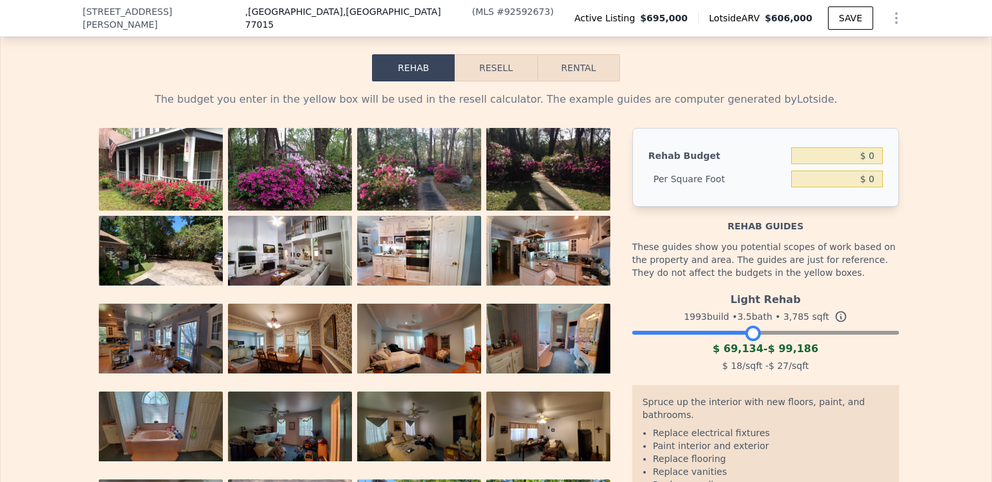
drag, startPoint x: 885, startPoint y: 342, endPoint x: 747, endPoint y: 346, distance: 137.6
click at [747, 341] on div at bounding box center [752, 332] width 15 height 15
click at [746, 341] on div at bounding box center [749, 332] width 15 height 15
click at [867, 164] on input "$ 0" at bounding box center [837, 155] width 92 height 17
click at [863, 164] on input "$ 0" at bounding box center [837, 155] width 92 height 17
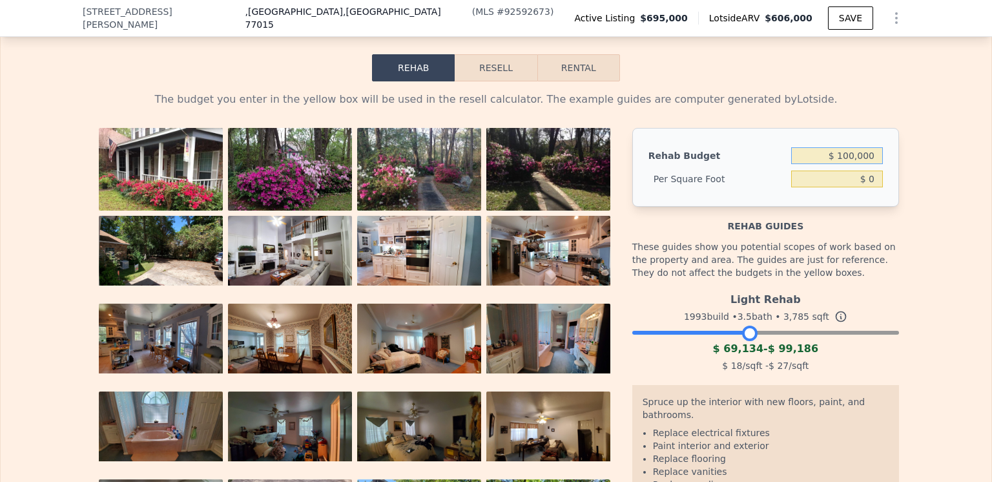
type input "$ 100,000"
click at [923, 169] on div "The budget you enter in the yellow box will be used in the resell calculator. T…" at bounding box center [496, 321] width 991 height 480
type input "$ 26.42"
click at [498, 79] on button "Resell" at bounding box center [496, 67] width 82 height 27
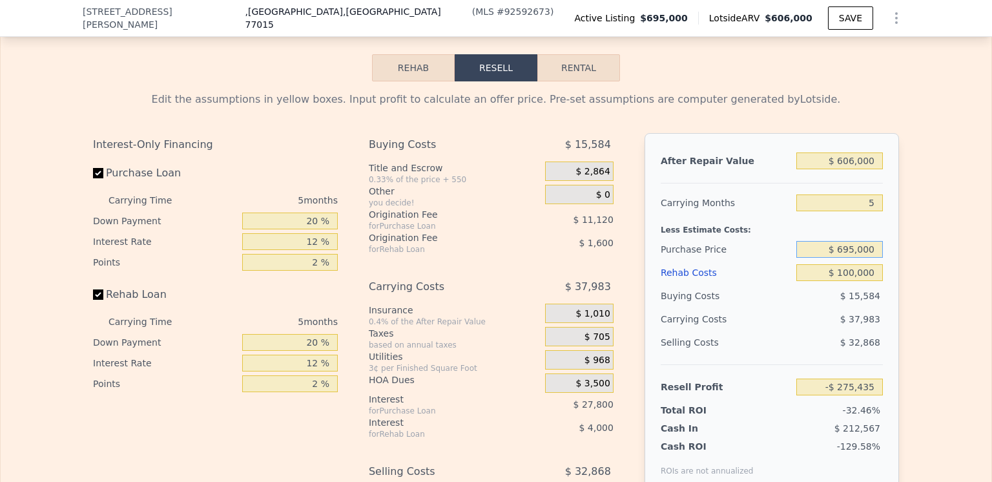
drag, startPoint x: 870, startPoint y: 256, endPoint x: 840, endPoint y: 262, distance: 30.8
click at [840, 258] on input "$ 695,000" at bounding box center [839, 249] width 87 height 17
type input "$ 400,000"
click at [761, 307] on div "Buying Costs" at bounding box center [726, 295] width 130 height 23
type input "$ 37,067"
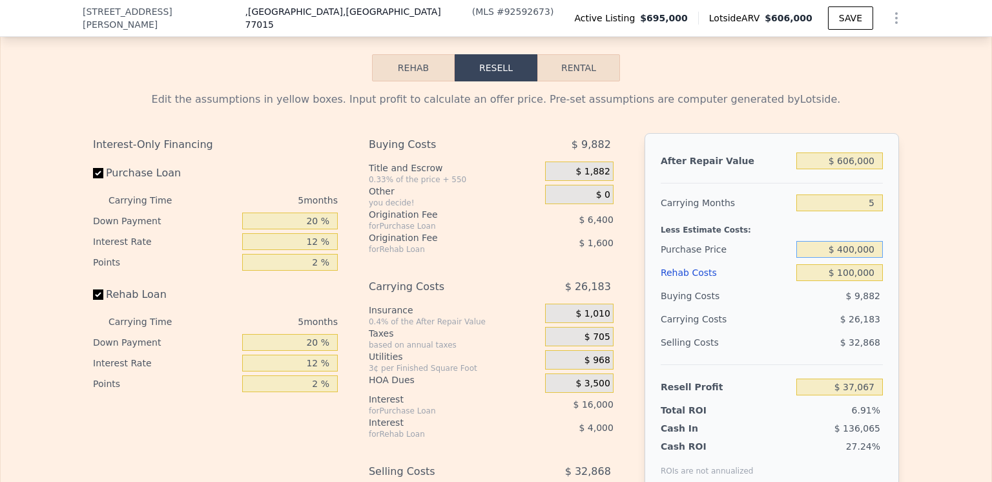
click at [851, 258] on input "$ 400,000" at bounding box center [839, 249] width 87 height 17
type input "$ 390,000"
click at [773, 342] on div "Selling Costs" at bounding box center [726, 342] width 130 height 23
type input "$ 47,660"
